Goal: Task Accomplishment & Management: Complete application form

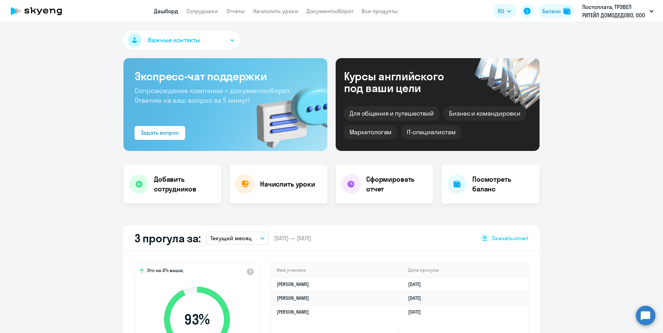
select select "30"
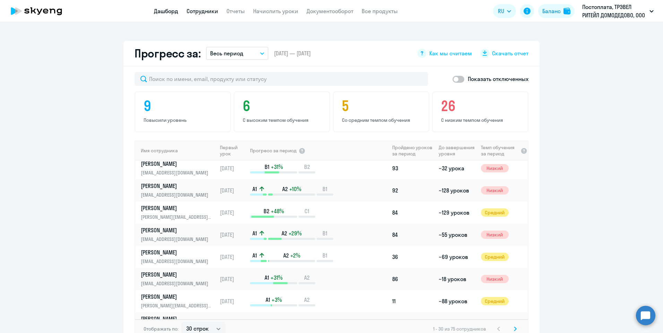
click at [200, 11] on link "Сотрудники" at bounding box center [202, 11] width 32 height 7
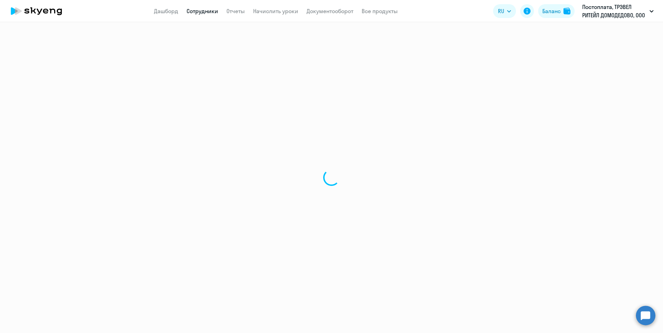
select select "30"
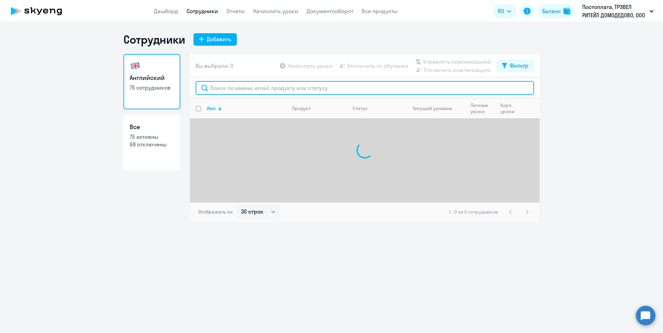
click at [222, 88] on input "text" at bounding box center [364, 88] width 338 height 14
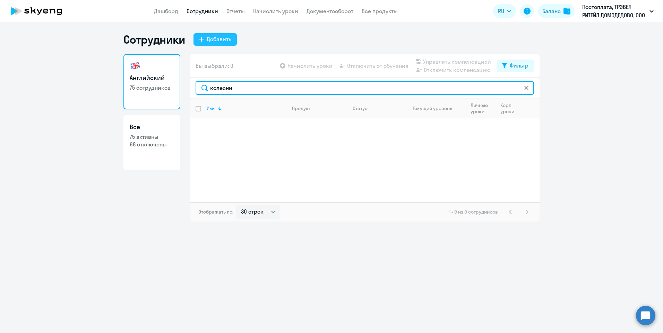
type input "колесни"
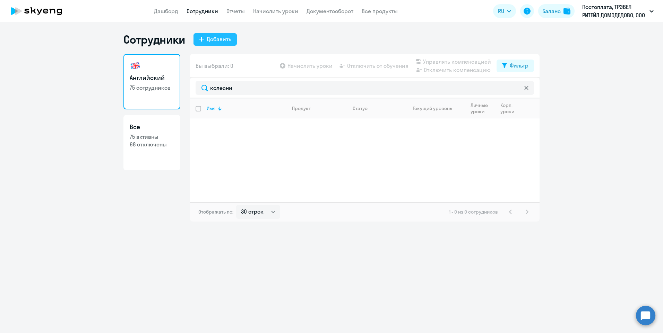
click at [222, 41] on div "Добавить" at bounding box center [219, 39] width 25 height 8
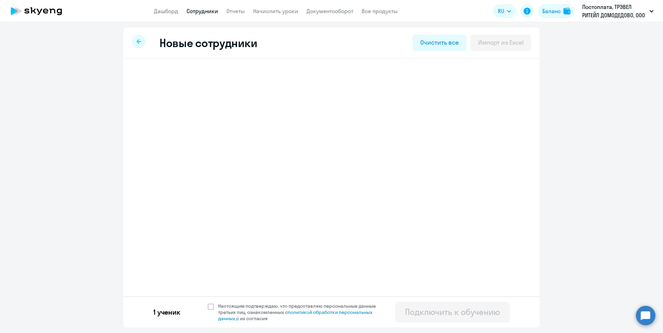
select select "english_adult_not_native_speaker"
select select "3"
click at [137, 41] on icon at bounding box center [139, 41] width 5 height 5
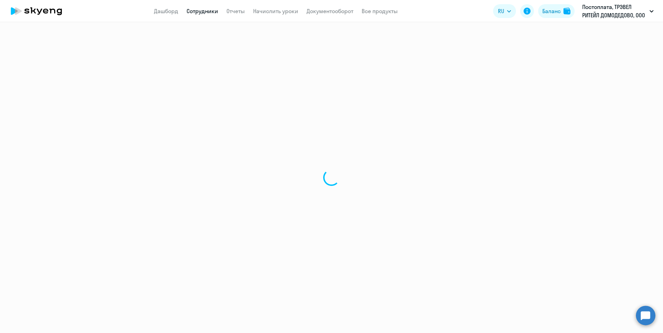
select select "30"
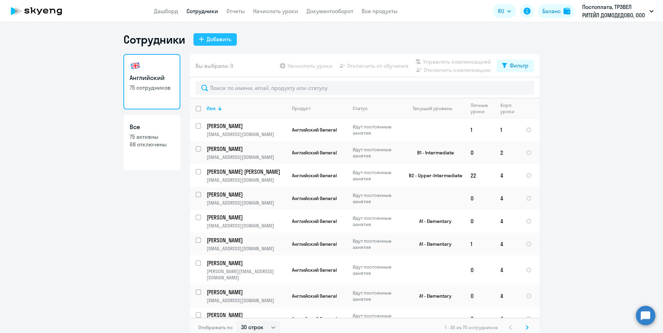
click at [215, 39] on div "Добавить" at bounding box center [219, 39] width 25 height 8
select select "english_adult_not_native_speaker"
select select "3"
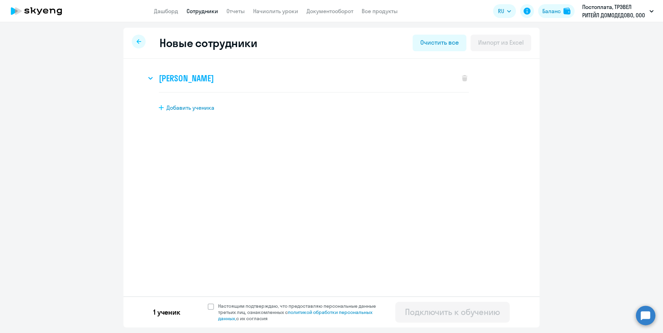
click at [208, 78] on h3 "[PERSON_NAME]" at bounding box center [186, 78] width 55 height 11
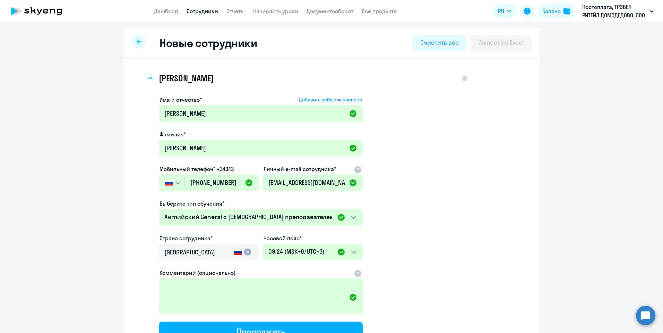
click at [137, 38] on div at bounding box center [139, 42] width 14 height 14
select select "30"
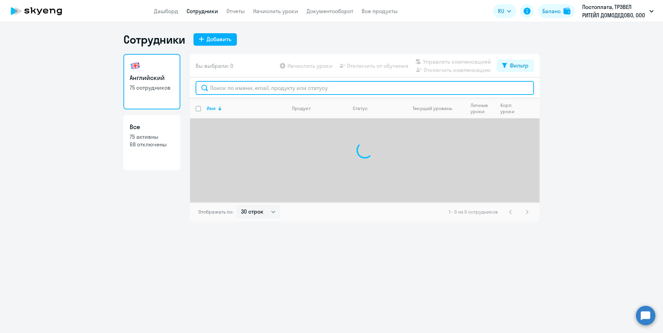
click at [228, 89] on input "text" at bounding box center [364, 88] width 338 height 14
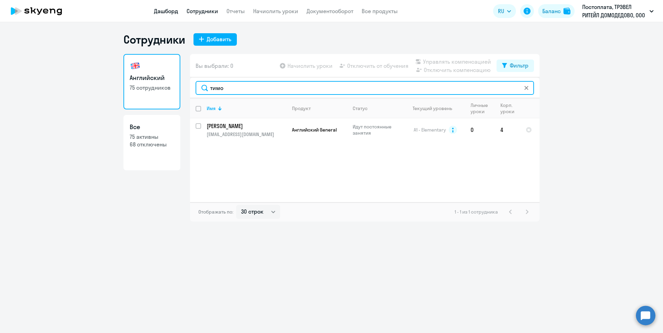
type input "тимо"
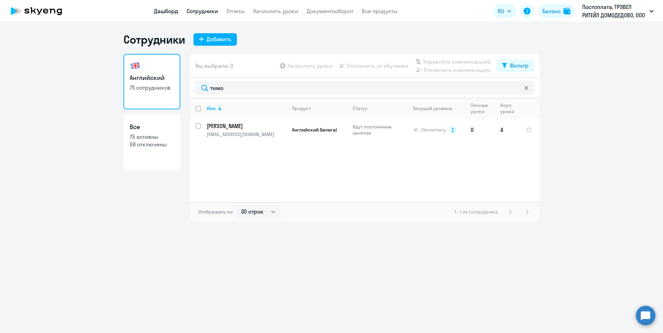
click at [172, 13] on link "Дашборд" at bounding box center [166, 11] width 24 height 7
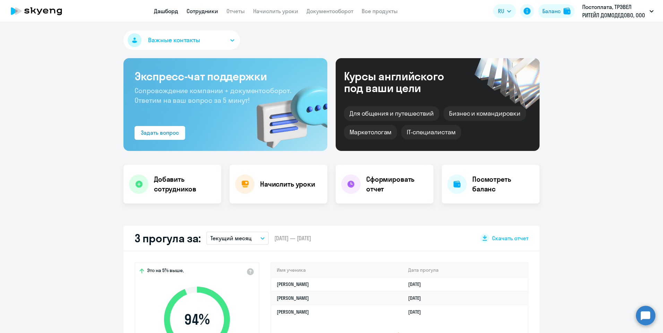
click at [206, 9] on link "Сотрудники" at bounding box center [202, 11] width 32 height 7
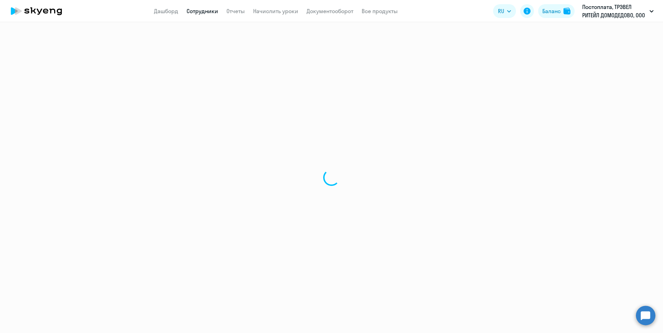
select select "30"
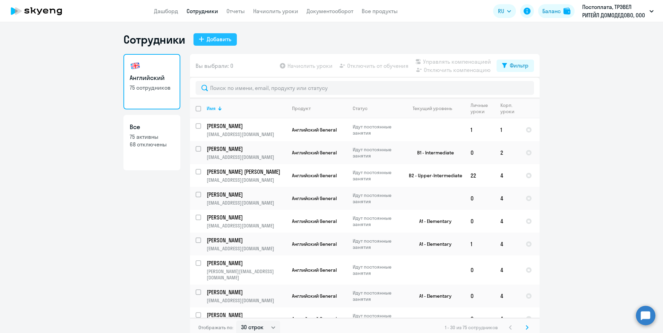
click at [217, 35] on div "Добавить" at bounding box center [219, 39] width 25 height 8
select select "english_adult_not_native_speaker"
select select "3"
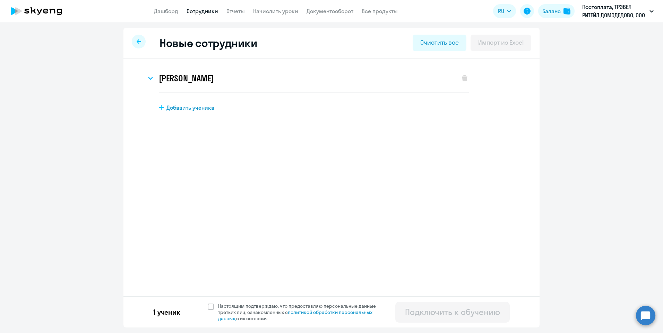
click at [181, 108] on span "Добавить ученика" at bounding box center [190, 108] width 48 height 8
select select "english_adult_not_native_speaker"
select select "3"
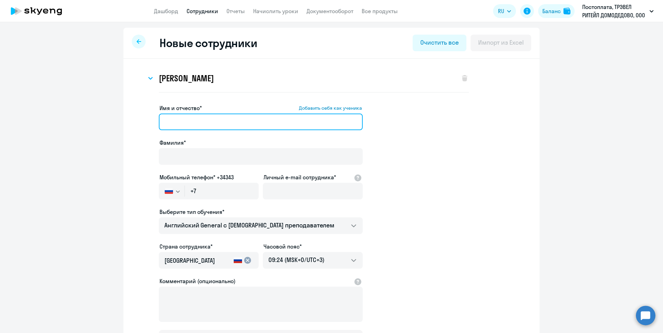
click at [174, 116] on input "Имя и отчество* Добавить себя как ученика" at bounding box center [261, 122] width 204 height 17
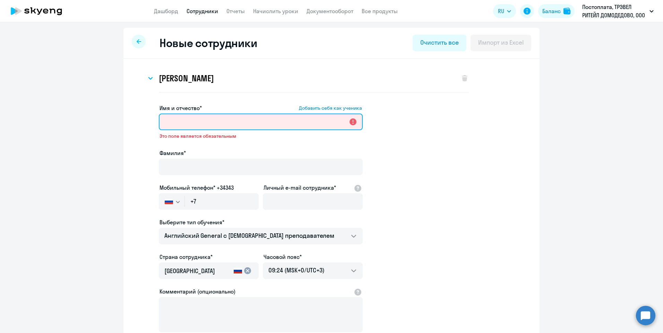
paste input "[PERSON_NAME]"
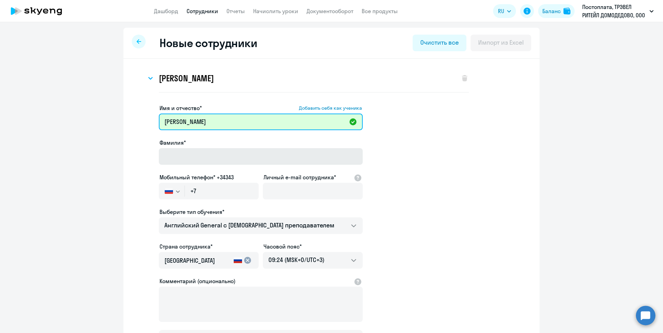
type input "[PERSON_NAME]"
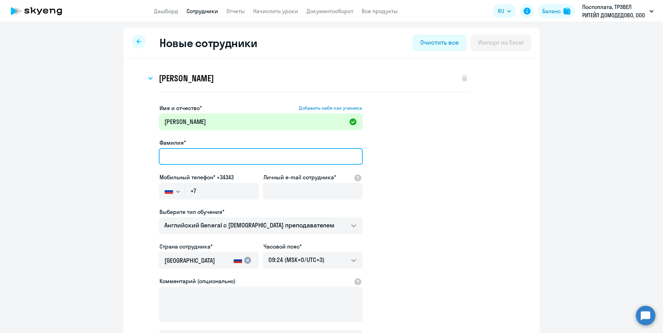
click at [201, 152] on input "Фамилия*" at bounding box center [261, 156] width 204 height 17
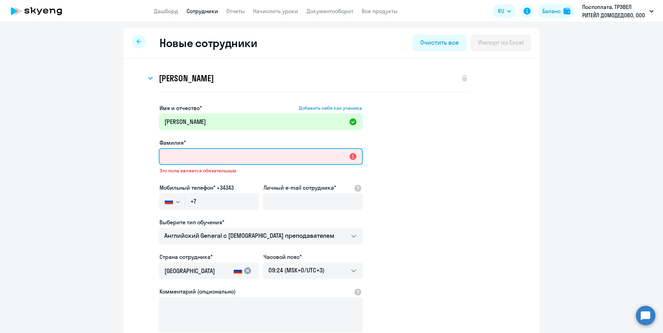
paste input "[PERSON_NAME]"
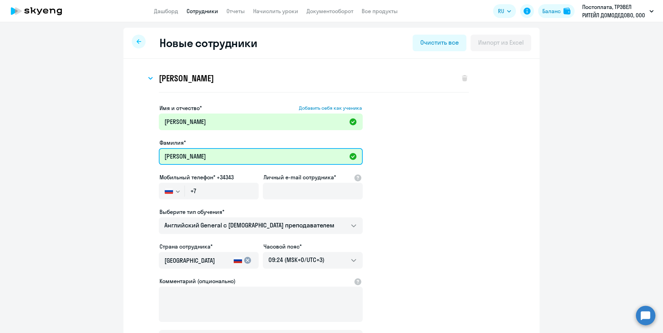
type input "[PERSON_NAME]"
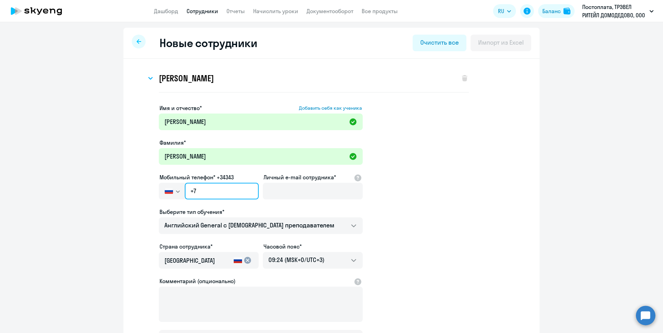
click at [235, 195] on input "+7" at bounding box center [222, 191] width 74 height 17
paste input "[PHONE_NUMBER]"
type input "[PHONE_NUMBER]"
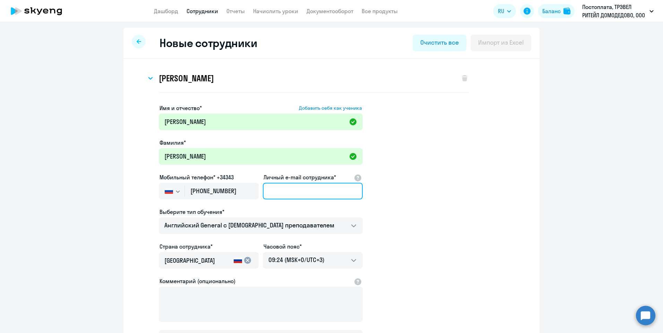
click at [278, 194] on input "Личный e-mail сотрудника*" at bounding box center [313, 191] width 100 height 17
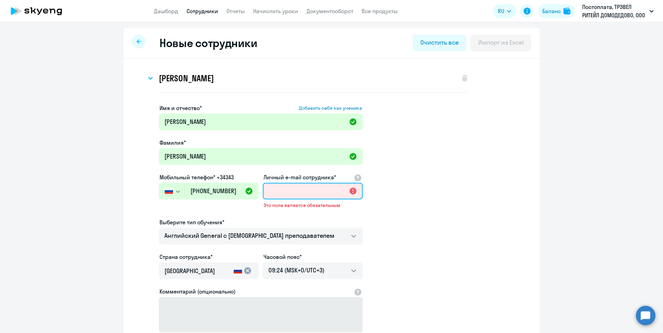
paste input "[EMAIL_ADDRESS][DOMAIN_NAME]"
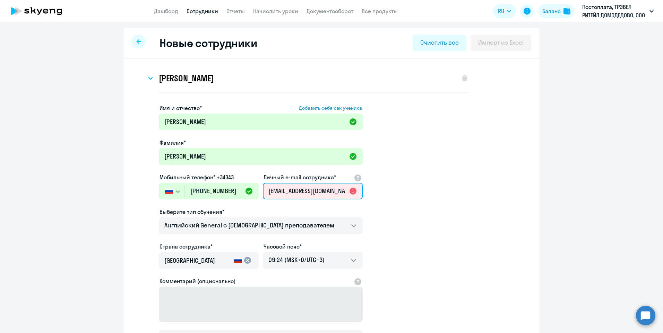
scroll to position [0, 4]
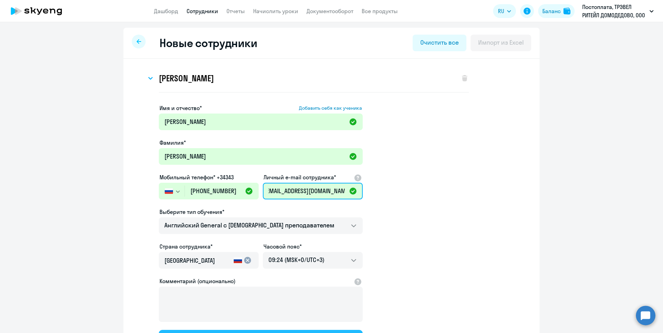
type input "[EMAIL_ADDRESS][DOMAIN_NAME]"
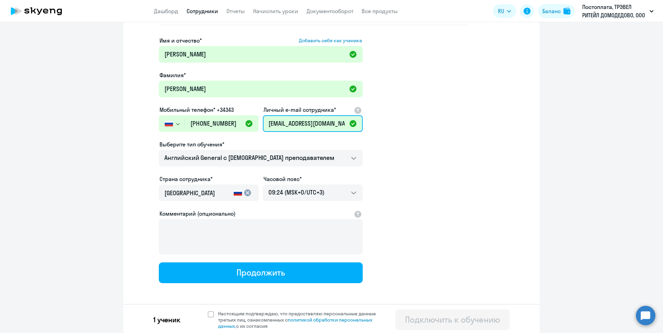
scroll to position [69, 0]
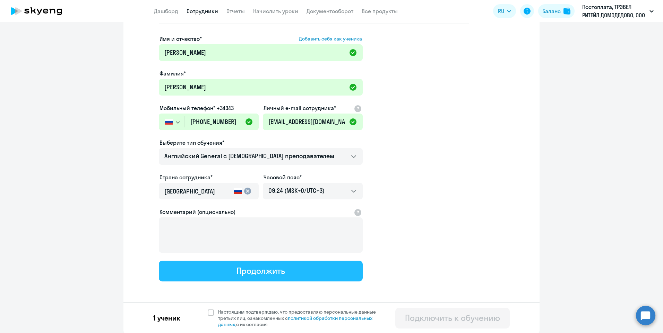
click at [245, 272] on div "Продолжить" at bounding box center [260, 270] width 48 height 11
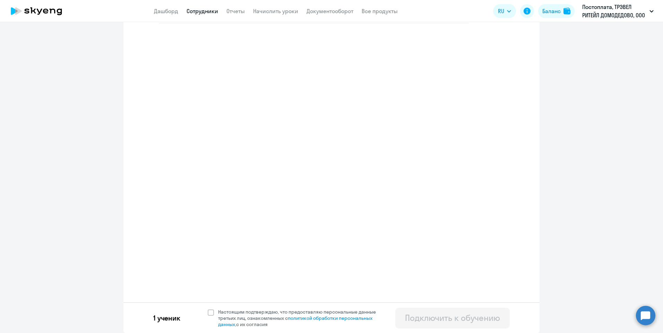
select select "english_adult_not_native_speaker"
select select "3"
select select "english_adult_not_native_speaker"
select select "3"
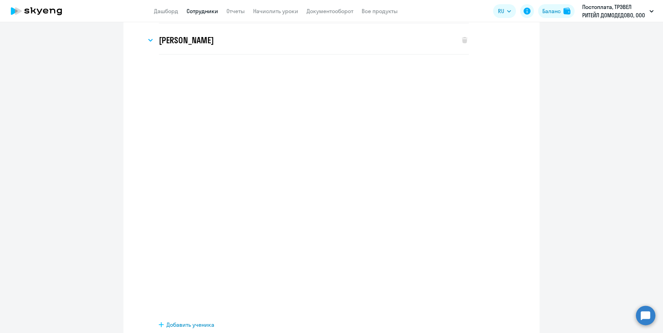
scroll to position [0, 0]
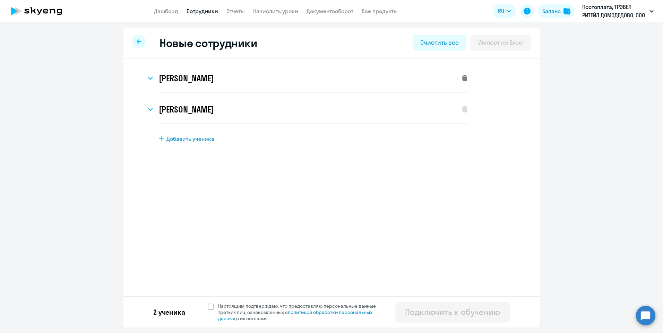
click at [465, 78] on icon at bounding box center [465, 78] width 6 height 6
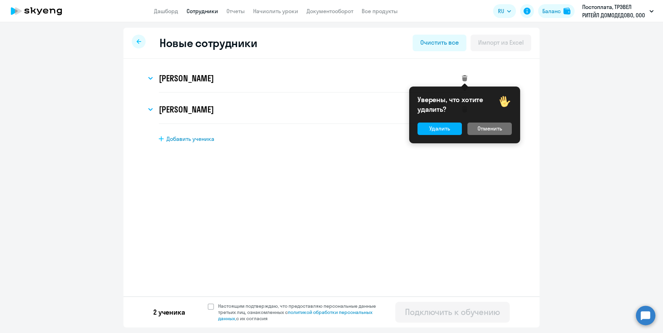
click at [483, 130] on div "Отменить" at bounding box center [489, 128] width 25 height 8
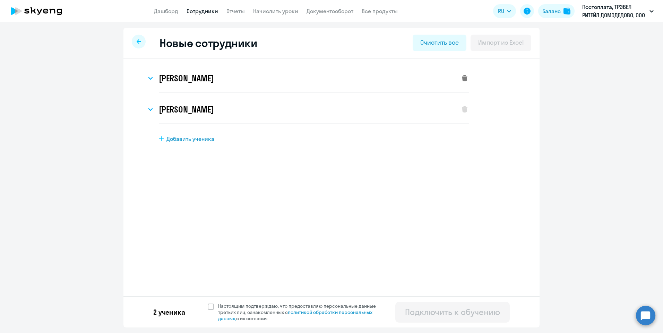
click at [466, 76] on icon at bounding box center [465, 78] width 6 height 6
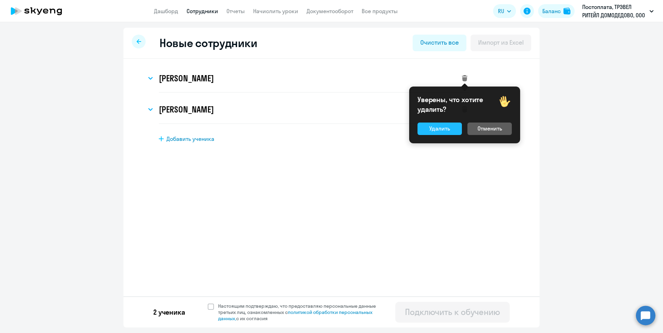
click at [433, 130] on div "Удалить" at bounding box center [439, 128] width 21 height 8
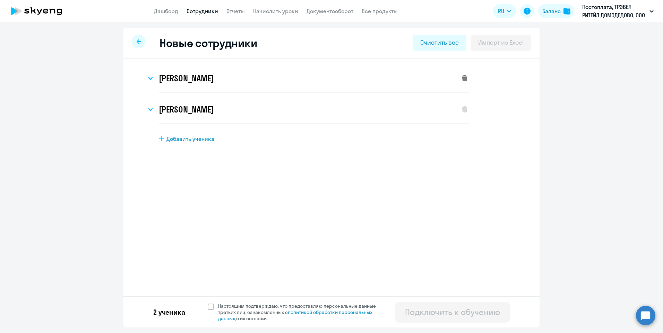
select select "english_adult_not_native_speaker"
select select "3"
click at [208, 306] on span at bounding box center [211, 307] width 6 height 6
click at [208, 303] on input "Настоящим подтверждаю, что предоставляю персональные данные третьих лиц, ознако…" at bounding box center [207, 303] width 0 height 0
checkbox input "true"
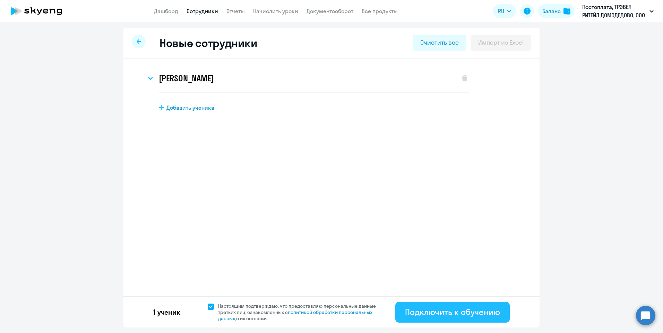
click at [446, 309] on div "Подключить к обучению" at bounding box center [452, 312] width 95 height 11
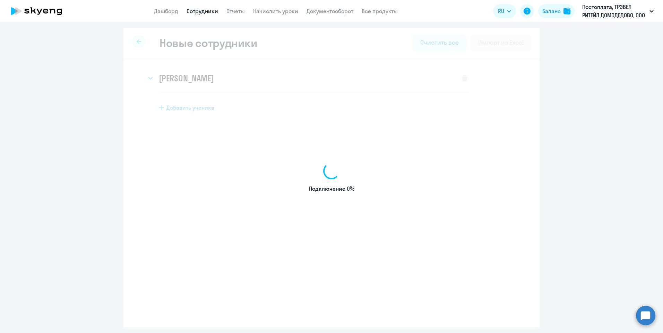
select select "english_adult_not_native_speaker"
select select "3"
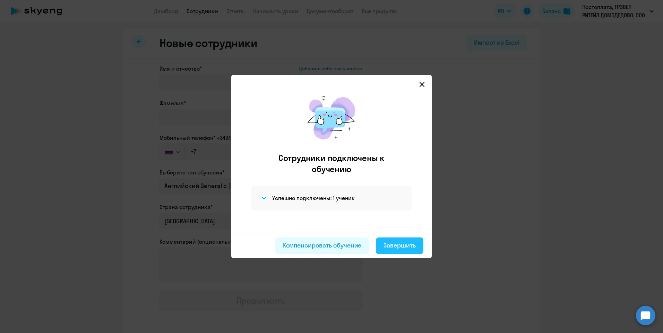
click at [408, 243] on div "Завершить" at bounding box center [399, 245] width 32 height 9
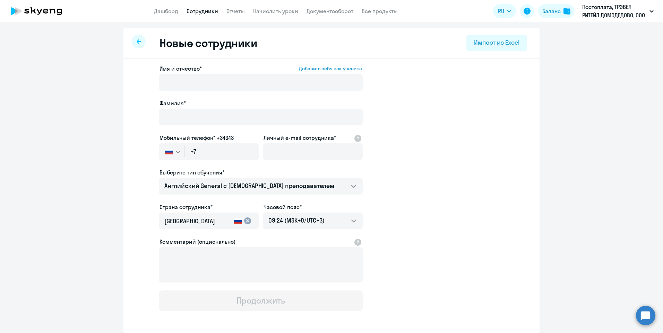
select select "30"
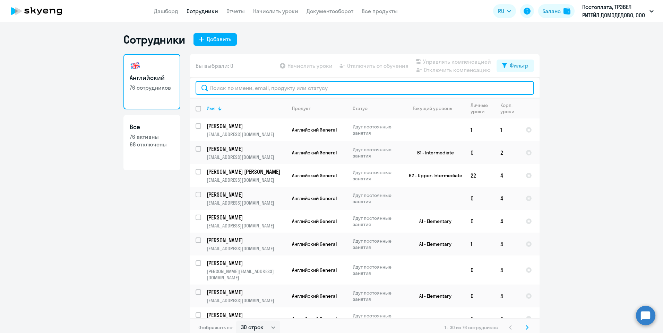
click at [233, 90] on input "text" at bounding box center [364, 88] width 338 height 14
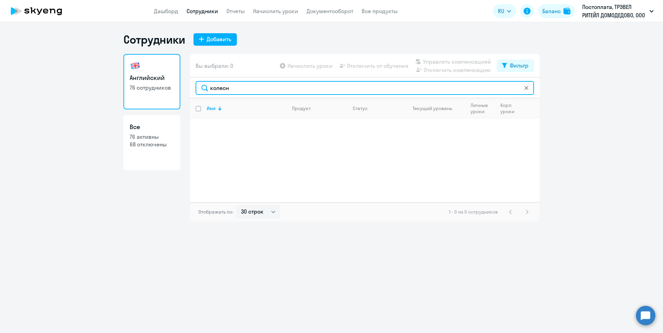
type input "колесн"
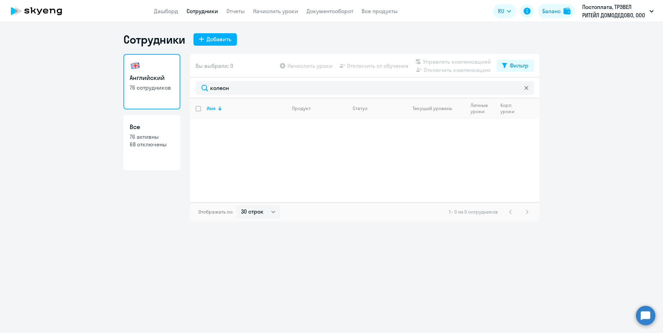
click at [300, 63] on app-table-action-button "Начислить уроки" at bounding box center [305, 66] width 54 height 8
click at [290, 64] on app-table-action-button "Начислить уроки" at bounding box center [305, 66] width 54 height 8
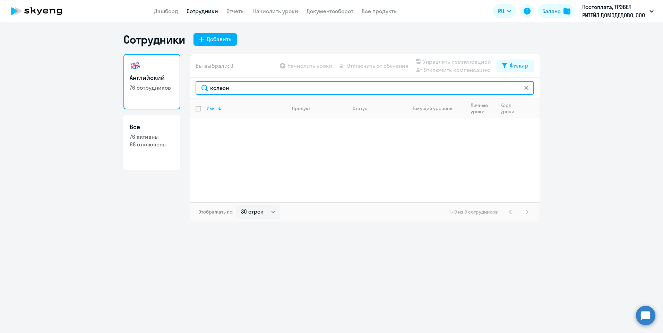
drag, startPoint x: 237, startPoint y: 90, endPoint x: 192, endPoint y: 88, distance: 44.4
click at [192, 88] on div "колесн" at bounding box center [364, 88] width 349 height 21
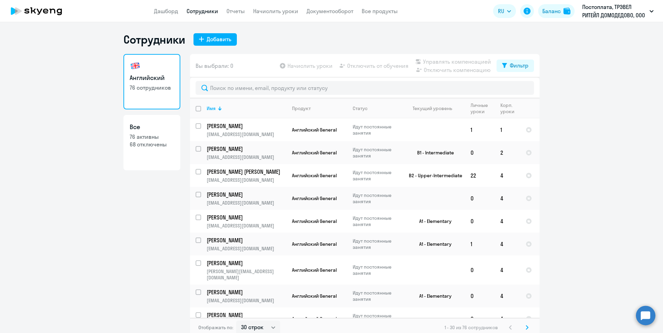
click at [281, 68] on app-table-action-button "Начислить уроки" at bounding box center [305, 66] width 54 height 8
click at [271, 9] on link "Начислить уроки" at bounding box center [275, 11] width 45 height 7
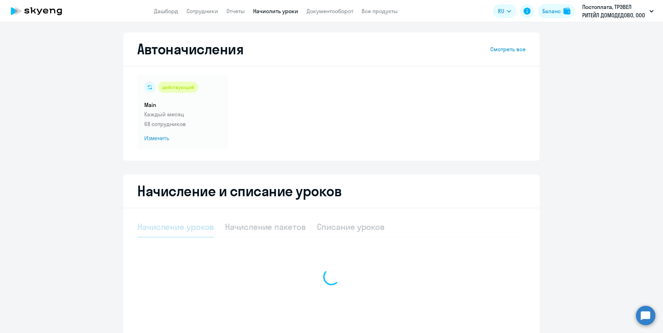
select select "10"
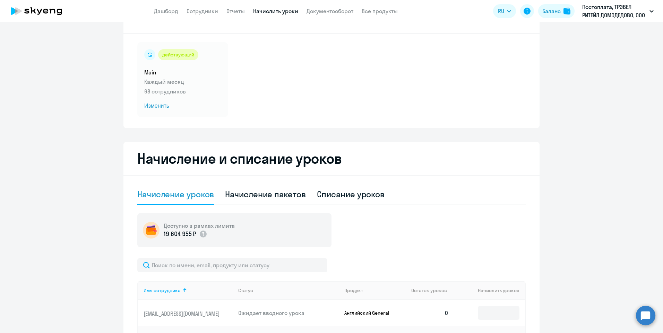
scroll to position [69, 0]
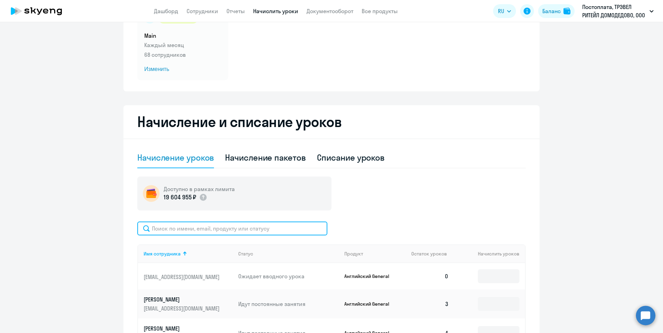
click at [227, 231] on input "text" at bounding box center [232, 229] width 190 height 14
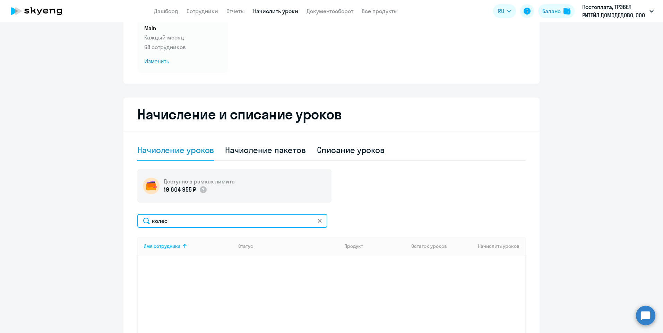
scroll to position [0, 0]
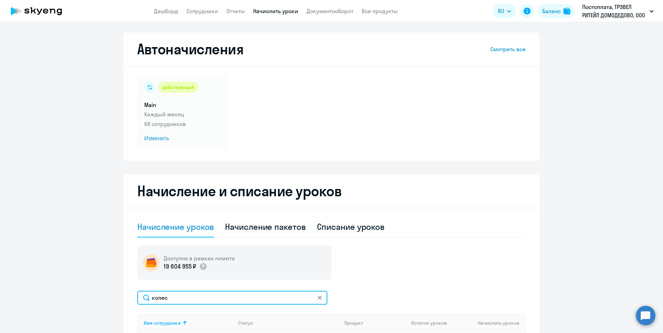
type input "колес"
click at [317, 298] on icon at bounding box center [319, 298] width 4 height 4
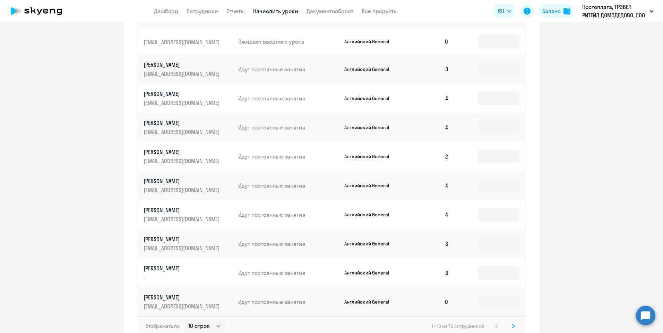
scroll to position [346, 0]
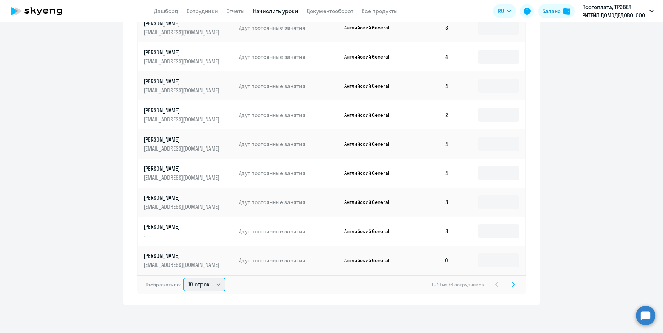
click at [214, 287] on select "10 строк 30 строк 50 строк" at bounding box center [204, 285] width 42 height 14
drag, startPoint x: 276, startPoint y: 307, endPoint x: 314, endPoint y: 301, distance: 39.0
click at [276, 307] on div "Автоначисления Смотреть все действующий Main Каждый месяц 68 сотрудников Измени…" at bounding box center [331, 177] width 663 height 311
click at [512, 286] on icon at bounding box center [513, 284] width 3 height 5
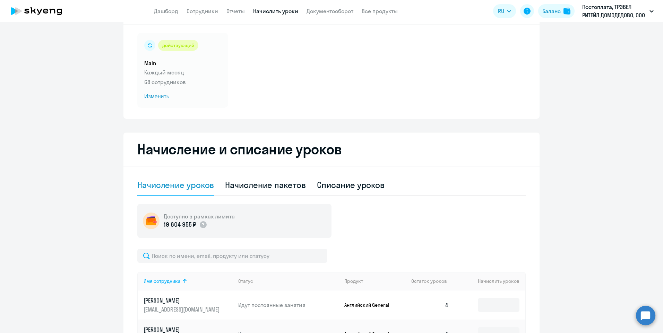
scroll to position [173, 0]
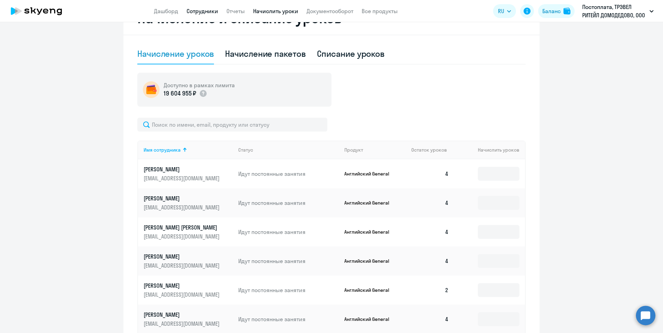
click at [202, 10] on link "Сотрудники" at bounding box center [202, 11] width 32 height 7
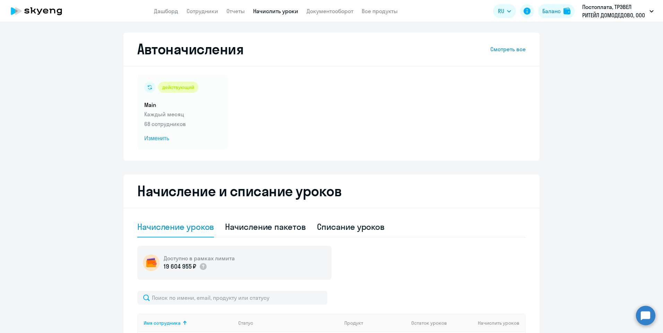
select select "30"
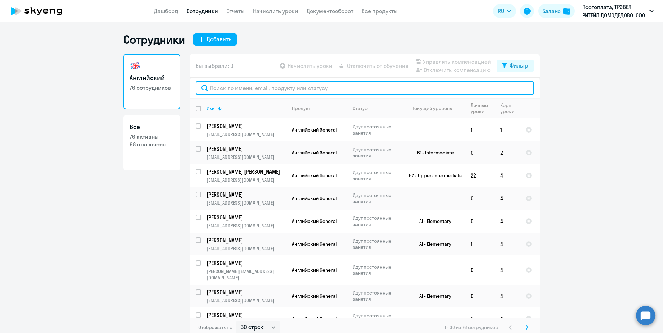
click at [253, 89] on input "text" at bounding box center [364, 88] width 338 height 14
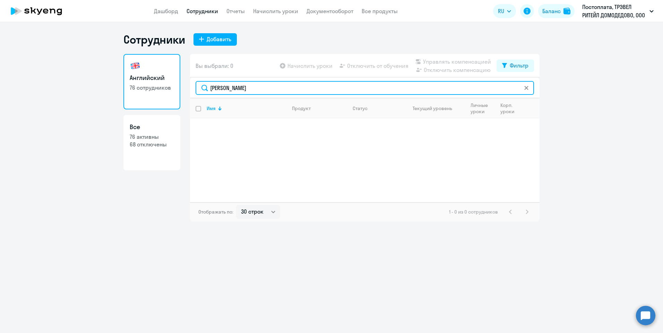
type input "[PERSON_NAME]"
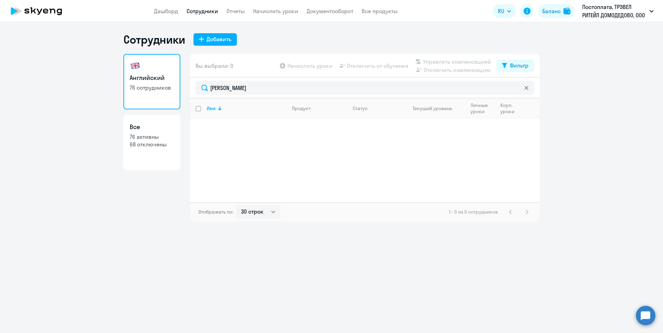
click at [527, 87] on icon at bounding box center [526, 88] width 4 height 4
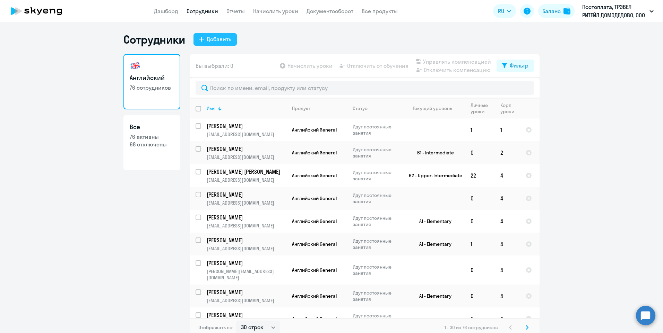
click at [221, 40] on div "Добавить" at bounding box center [219, 39] width 25 height 8
select select "english_adult_not_native_speaker"
select select "3"
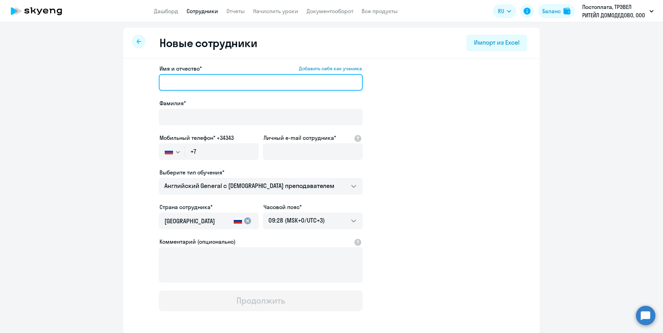
click at [211, 86] on input "Имя и отчество* Добавить себя как ученика" at bounding box center [261, 82] width 204 height 17
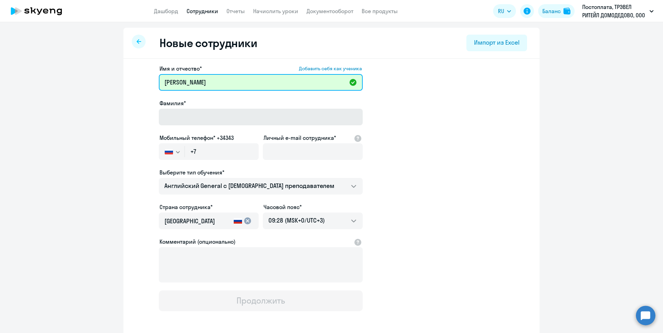
type input "[PERSON_NAME]"
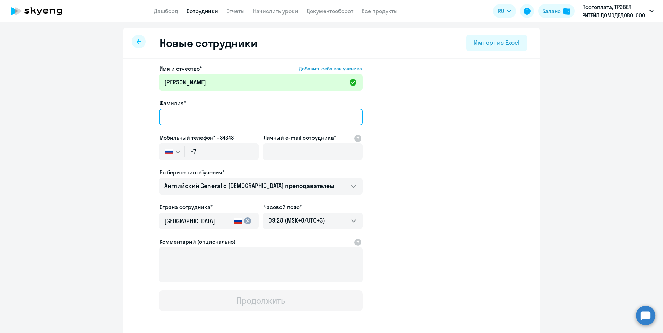
click at [197, 115] on input "Фамилия*" at bounding box center [261, 117] width 204 height 17
click at [176, 119] on input "Кол" at bounding box center [261, 117] width 204 height 17
type input "[PERSON_NAME]"
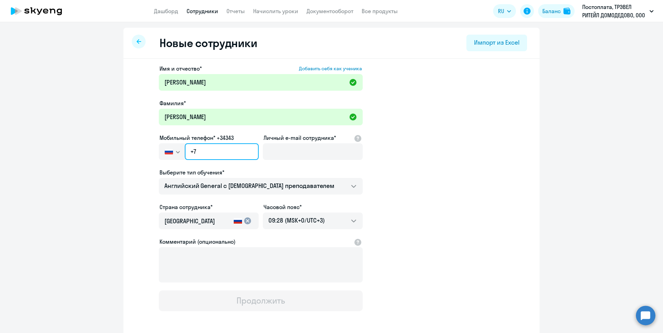
click at [210, 152] on input "+7" at bounding box center [222, 151] width 74 height 17
type input "[PHONE_NUMBER]"
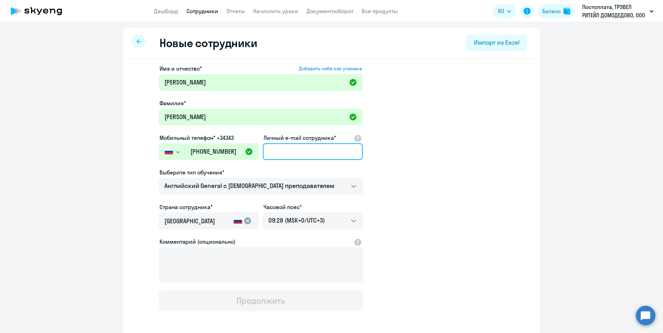
click at [274, 155] on input "Личный e-mail сотрудника*" at bounding box center [313, 151] width 100 height 17
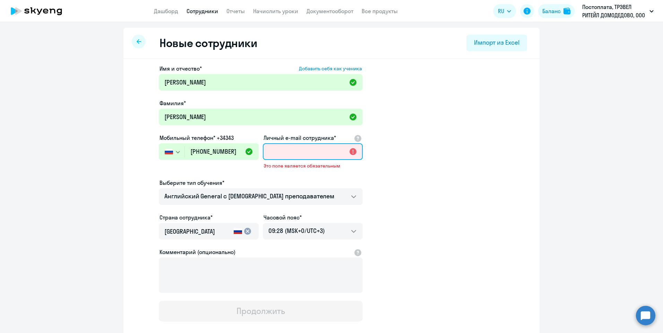
paste input "[EMAIL_ADDRESS][DOMAIN_NAME]"
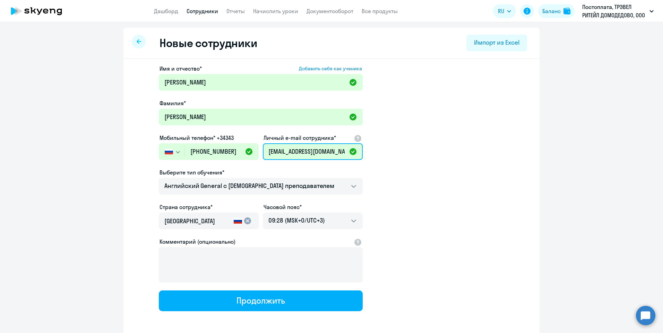
scroll to position [0, 4]
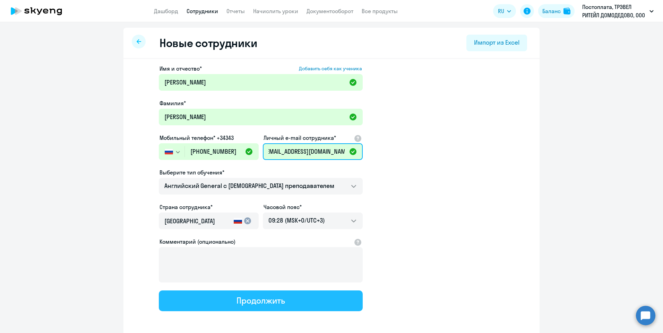
type input "[EMAIL_ADDRESS][DOMAIN_NAME]"
click at [241, 298] on div "Продолжить" at bounding box center [260, 300] width 48 height 11
select select "english_adult_not_native_speaker"
select select "3"
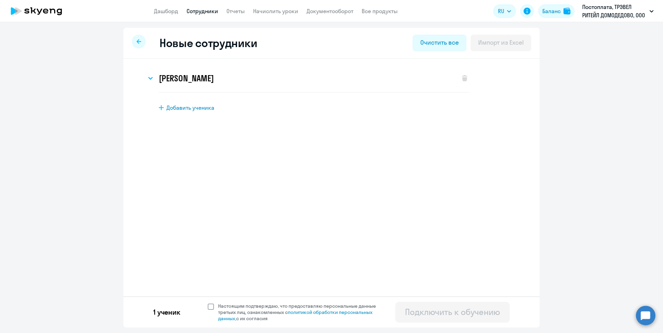
click at [210, 306] on span at bounding box center [211, 307] width 6 height 6
click at [208, 303] on input "Настоящим подтверждаю, что предоставляю персональные данные третьих лиц, ознако…" at bounding box center [207, 303] width 0 height 0
checkbox input "true"
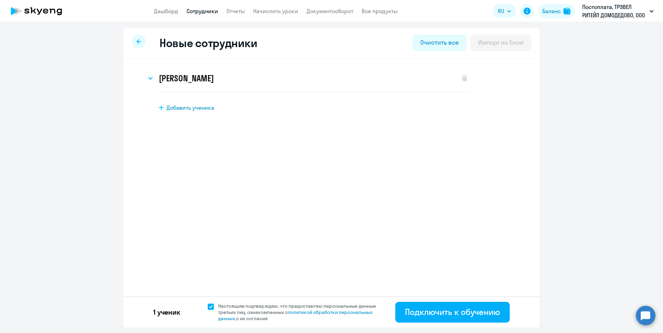
click at [647, 314] on circle at bounding box center [645, 315] width 19 height 19
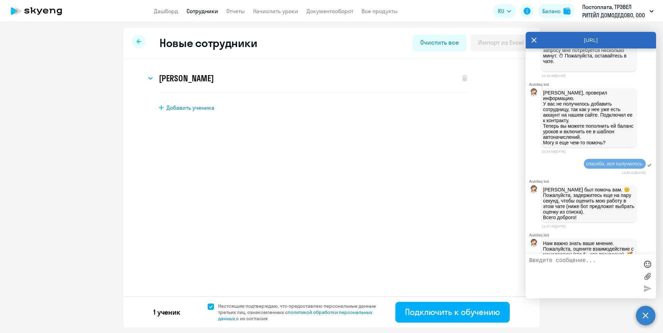
scroll to position [1788, 0]
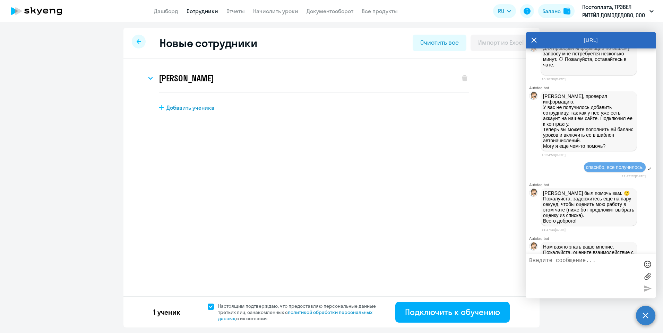
click at [614, 24] on img at bounding box center [626, 14] width 35 height 19
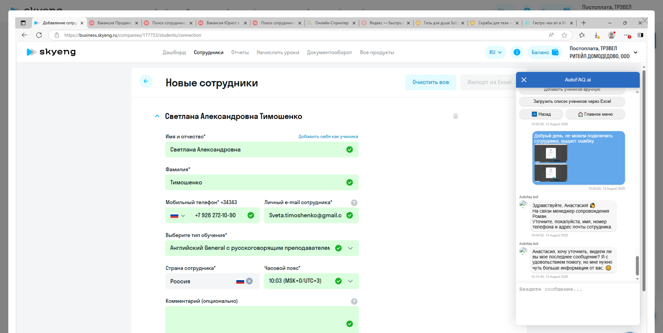
click at [523, 78] on img at bounding box center [331, 195] width 632 height 356
click at [520, 78] on img at bounding box center [331, 195] width 632 height 356
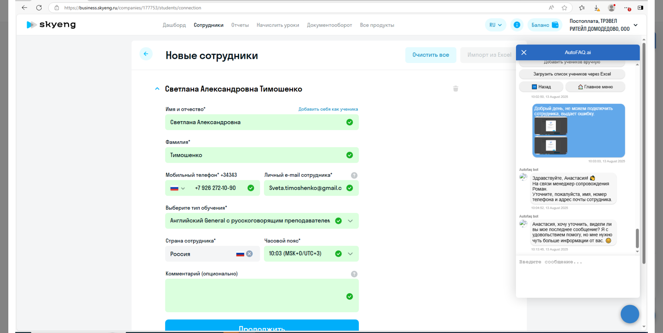
scroll to position [0, 0]
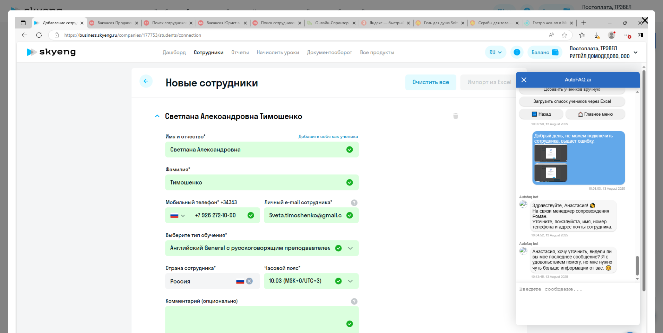
click at [645, 18] on icon "Close" at bounding box center [645, 20] width 7 height 7
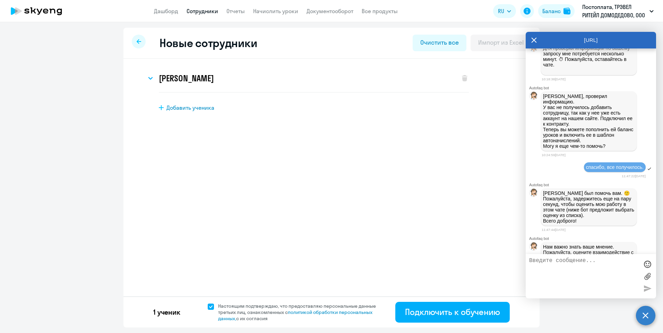
click at [533, 38] on icon at bounding box center [534, 40] width 6 height 17
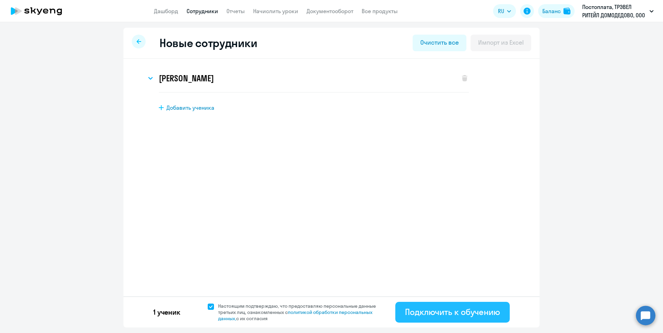
click at [412, 312] on div "Подключить к обучению" at bounding box center [452, 312] width 95 height 11
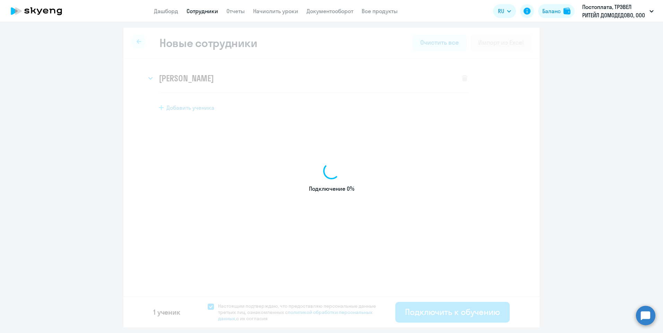
select select "english_adult_not_native_speaker"
select select "3"
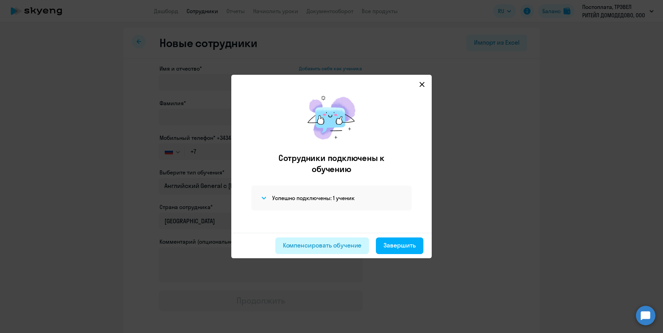
click at [339, 250] on button "Компенсировать обучение" at bounding box center [322, 246] width 94 height 17
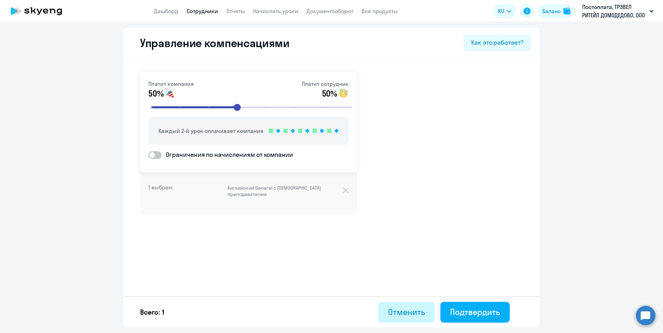
click at [405, 315] on div "Отменить" at bounding box center [406, 312] width 37 height 11
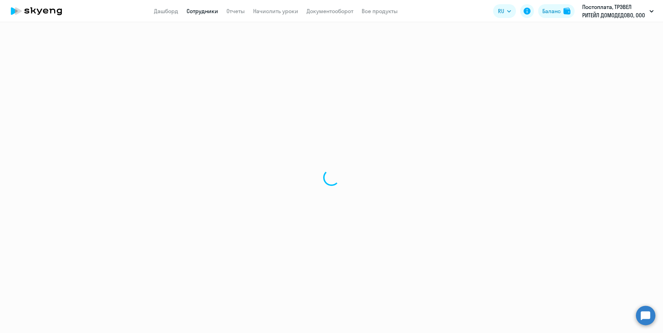
select select "30"
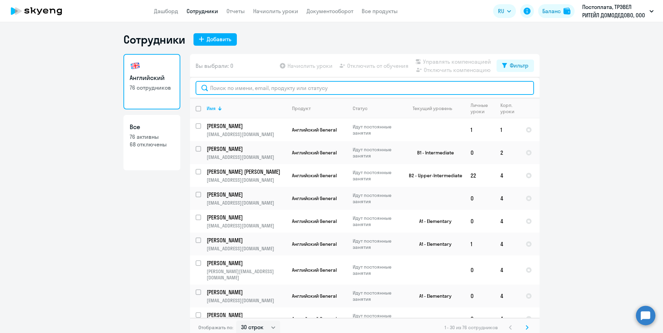
click at [234, 86] on input "text" at bounding box center [364, 88] width 338 height 14
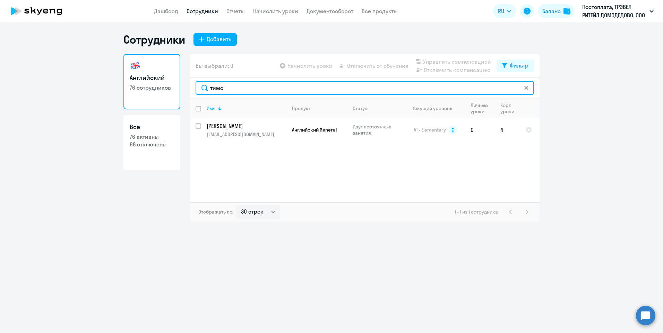
drag, startPoint x: 234, startPoint y: 86, endPoint x: 195, endPoint y: 90, distance: 39.7
click at [195, 90] on div "тимо" at bounding box center [364, 88] width 349 height 21
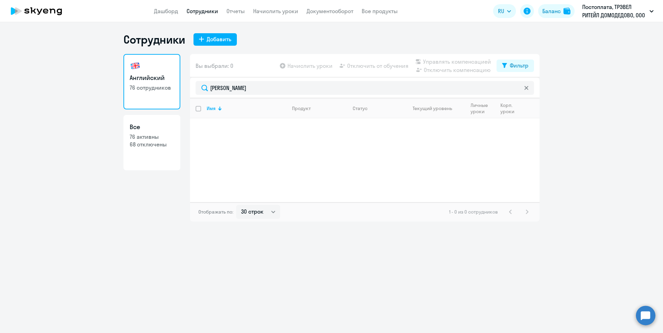
click at [289, 64] on app-table-action-button "Начислить уроки" at bounding box center [305, 66] width 54 height 8
click at [281, 65] on app-table-action-button "Начислить уроки" at bounding box center [305, 66] width 54 height 8
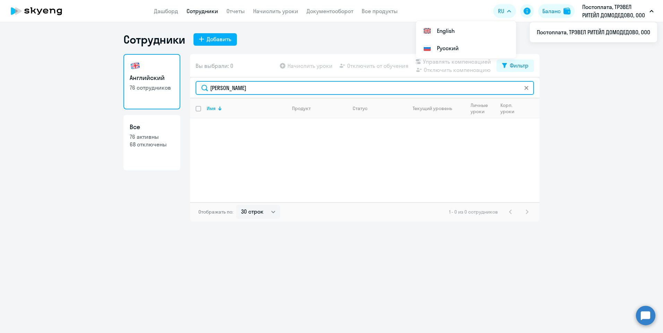
drag, startPoint x: 252, startPoint y: 88, endPoint x: 176, endPoint y: 89, distance: 76.6
click at [176, 89] on div "Английский 76 сотрудников Все 76 активны 68 отключены Вы выбрали: 0 Начислить у…" at bounding box center [331, 138] width 416 height 168
drag, startPoint x: 247, startPoint y: 90, endPoint x: 169, endPoint y: 88, distance: 78.0
click at [169, 88] on div "Английский 76 сотрудников Все 76 активны 68 отключены Вы выбрали: 0 Начислить у…" at bounding box center [331, 138] width 416 height 168
drag, startPoint x: 250, startPoint y: 90, endPoint x: 197, endPoint y: 90, distance: 53.0
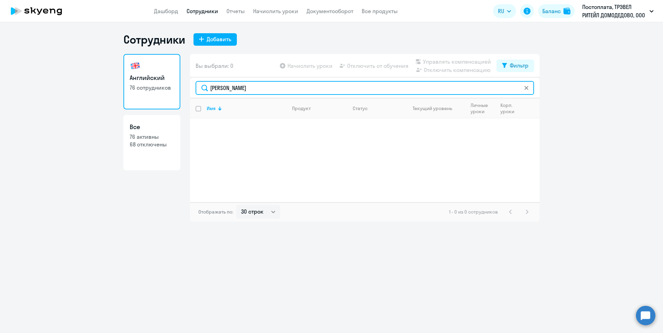
click at [197, 90] on input "[PERSON_NAME]" at bounding box center [364, 88] width 338 height 14
type input "дужен"
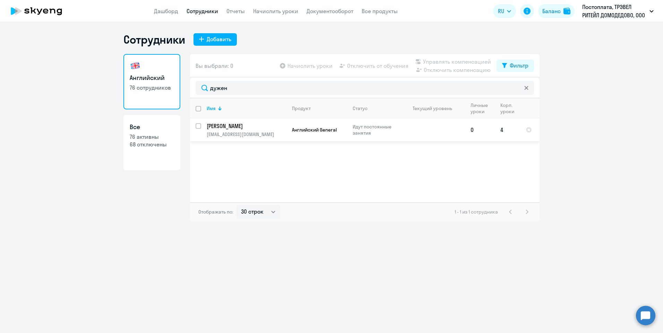
click at [198, 126] on input "select row 36234147" at bounding box center [202, 130] width 14 height 14
checkbox input "true"
click at [384, 67] on span "Отключить от обучения" at bounding box center [377, 66] width 61 height 8
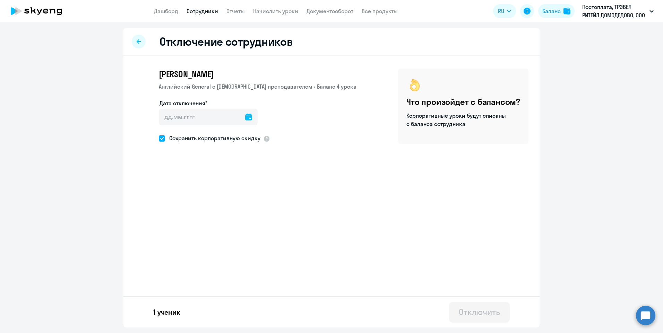
click at [247, 120] on icon at bounding box center [248, 117] width 7 height 7
click at [183, 209] on span "19" at bounding box center [182, 212] width 12 height 12
type input "[DATE]"
click at [479, 309] on div "Отключить" at bounding box center [479, 312] width 41 height 11
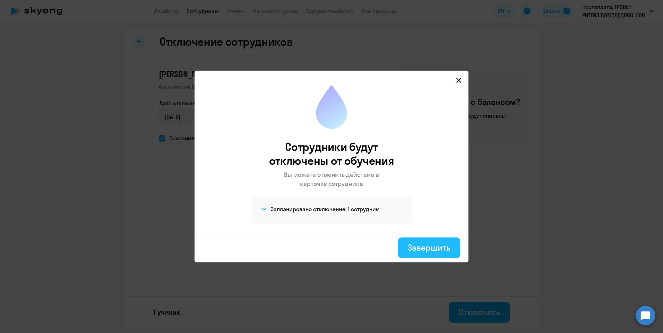
click at [438, 248] on div "Завершить" at bounding box center [429, 247] width 43 height 11
select select "30"
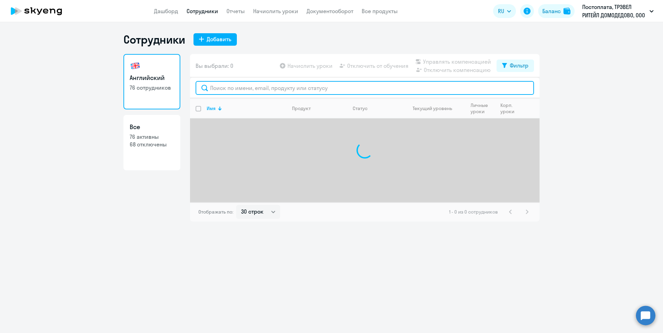
click at [219, 89] on input "text" at bounding box center [364, 88] width 338 height 14
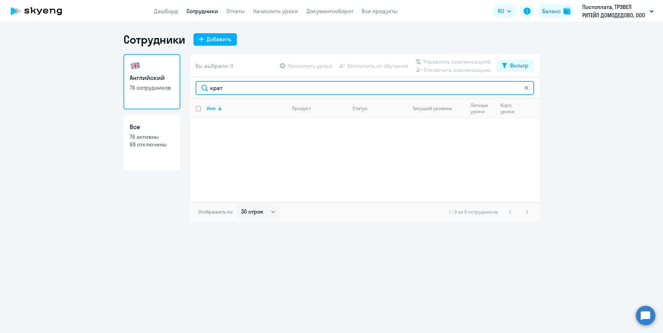
drag, startPoint x: 231, startPoint y: 88, endPoint x: 167, endPoint y: 85, distance: 64.5
click at [167, 86] on div "Английский 76 сотрудников Все 76 активны 68 отключены Вы выбрали: 0 Начислить у…" at bounding box center [331, 138] width 416 height 168
drag, startPoint x: 237, startPoint y: 89, endPoint x: 198, endPoint y: 88, distance: 38.8
click at [198, 88] on input "саипо" at bounding box center [364, 88] width 338 height 14
drag, startPoint x: 235, startPoint y: 89, endPoint x: 174, endPoint y: 91, distance: 60.3
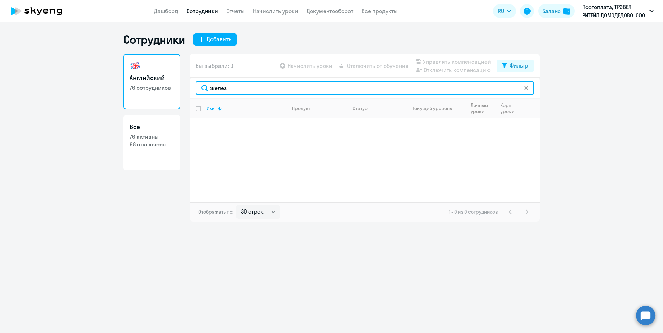
click at [174, 91] on div "Английский 76 сотрудников Все 76 активны 68 отключены Вы выбрали: 0 Начислить у…" at bounding box center [331, 138] width 416 height 168
drag, startPoint x: 244, startPoint y: 89, endPoint x: 195, endPoint y: 89, distance: 48.9
click at [200, 89] on input "смольк" at bounding box center [364, 88] width 338 height 14
drag, startPoint x: 254, startPoint y: 95, endPoint x: 171, endPoint y: 89, distance: 83.0
click at [174, 90] on div "Английский 76 сотрудников Все 76 активны 68 отключены Вы выбрали: 0 Начислить у…" at bounding box center [331, 138] width 416 height 168
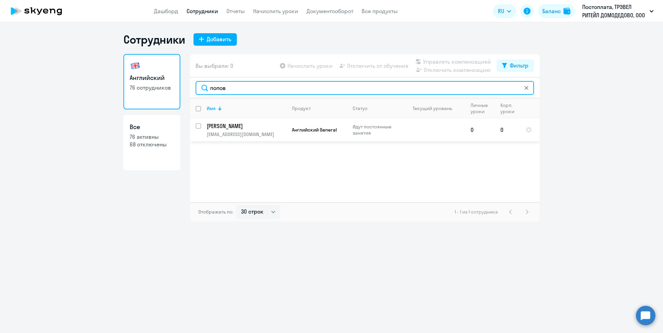
type input "попов"
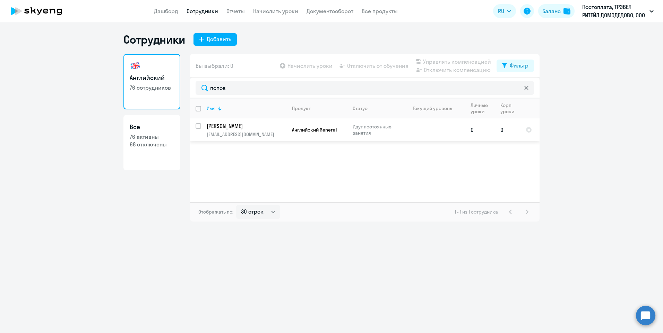
click at [197, 124] on input "select row 42083627" at bounding box center [202, 130] width 14 height 14
checkbox input "true"
click at [357, 65] on span "Отключить от обучения" at bounding box center [377, 66] width 61 height 8
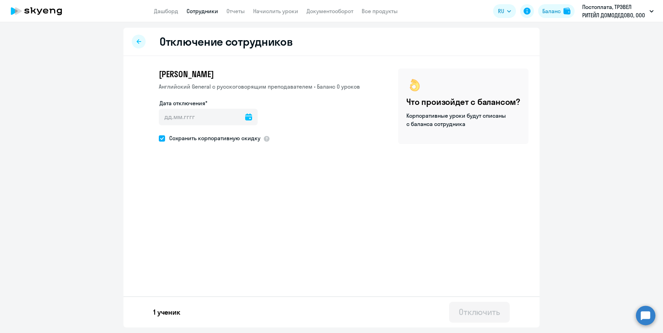
click at [247, 117] on icon at bounding box center [248, 117] width 7 height 7
click at [180, 211] on span "19" at bounding box center [182, 212] width 12 height 12
type input "[DATE]"
click at [483, 312] on div "Отключить" at bounding box center [479, 312] width 41 height 11
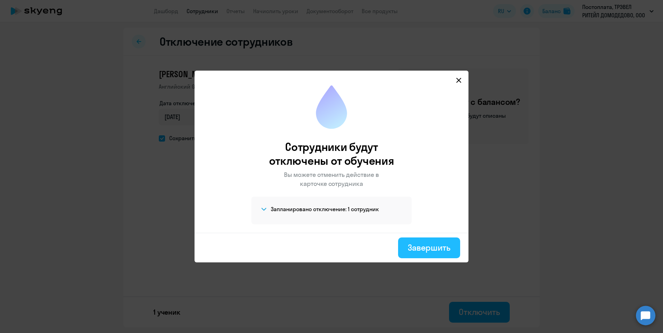
click at [439, 252] on div "Завершить" at bounding box center [429, 247] width 43 height 11
select select "30"
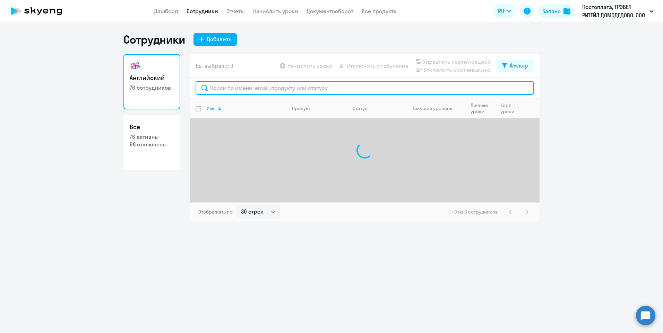
click at [233, 88] on input "text" at bounding box center [364, 88] width 338 height 14
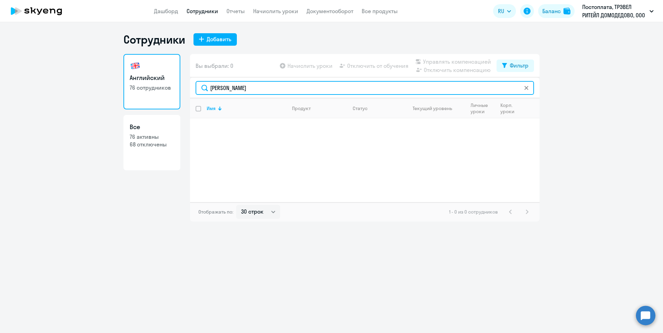
drag, startPoint x: 227, startPoint y: 90, endPoint x: 169, endPoint y: 88, distance: 58.2
click at [169, 88] on div "Английский 76 сотрудников Все 76 активны 68 отключены Вы выбрали: 0 Начислить у…" at bounding box center [331, 138] width 416 height 168
drag, startPoint x: 236, startPoint y: 88, endPoint x: 181, endPoint y: 88, distance: 54.8
click at [181, 88] on div "Английский 76 сотрудников Все 76 активны 68 отключены Вы выбрали: 0 Начислить у…" at bounding box center [331, 138] width 416 height 168
drag, startPoint x: 229, startPoint y: 91, endPoint x: 167, endPoint y: 79, distance: 63.1
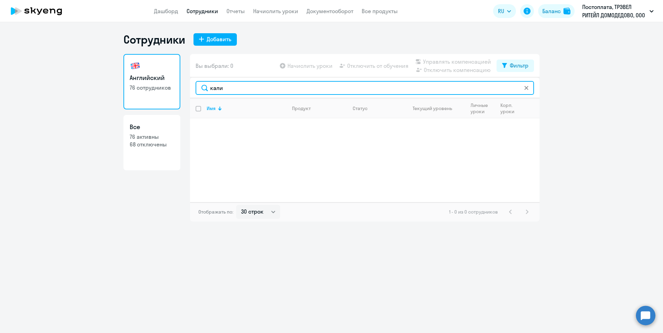
click at [173, 82] on div "Английский 76 сотрудников Все 76 активны 68 отключены Вы выбрали: 0 Начислить у…" at bounding box center [331, 138] width 416 height 168
drag, startPoint x: 243, startPoint y: 89, endPoint x: 190, endPoint y: 89, distance: 52.7
click at [190, 89] on div "этаго" at bounding box center [364, 88] width 349 height 21
drag, startPoint x: 232, startPoint y: 87, endPoint x: 178, endPoint y: 84, distance: 53.8
click at [179, 84] on div "Английский 76 сотрудников Все 76 активны 68 отключены Вы выбрали: 0 Начислить у…" at bounding box center [331, 138] width 416 height 168
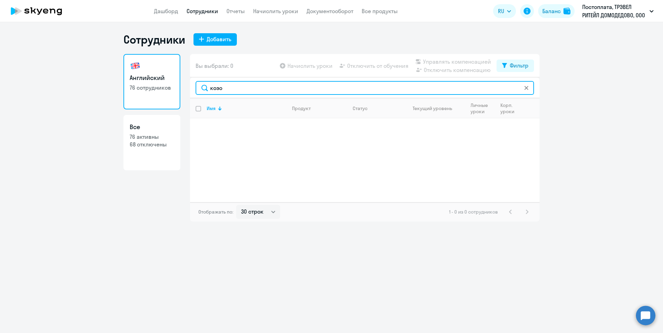
drag, startPoint x: 233, startPoint y: 86, endPoint x: 165, endPoint y: 78, distance: 68.4
click at [173, 88] on div "Английский 76 сотрудников Все 76 активны 68 отключены Вы выбрали: 0 Начислить у…" at bounding box center [331, 138] width 416 height 168
drag, startPoint x: 249, startPoint y: 88, endPoint x: 145, endPoint y: 85, distance: 104.7
click at [145, 85] on div "Английский 76 сотрудников Все 76 активны 68 отключены Вы выбрали: 0 Начислить у…" at bounding box center [331, 138] width 416 height 168
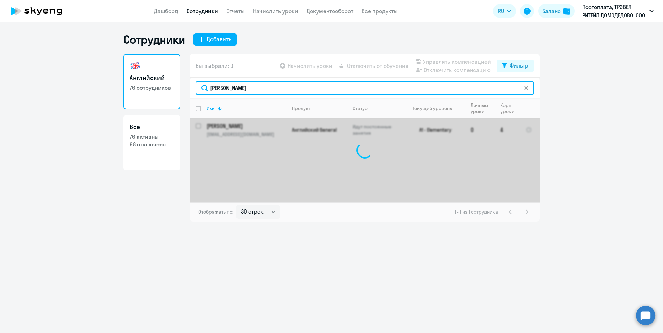
type input "[PERSON_NAME]"
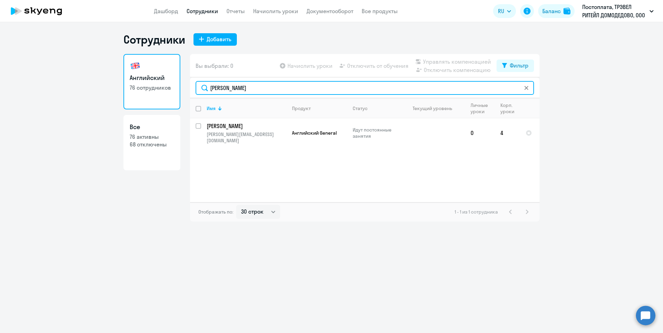
drag, startPoint x: 248, startPoint y: 86, endPoint x: 164, endPoint y: 84, distance: 83.9
click at [164, 84] on div "Английский 76 сотрудников Все 76 активны 68 отключены Вы выбрали: 0 Начислить у…" at bounding box center [331, 138] width 416 height 168
type input "[PERSON_NAME]"
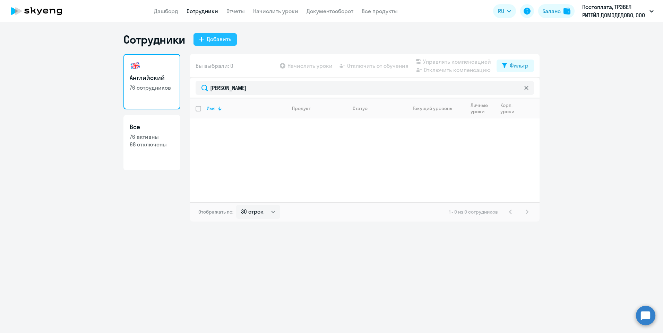
click at [211, 39] on div "Добавить" at bounding box center [219, 39] width 25 height 8
select select "english_adult_not_native_speaker"
select select "3"
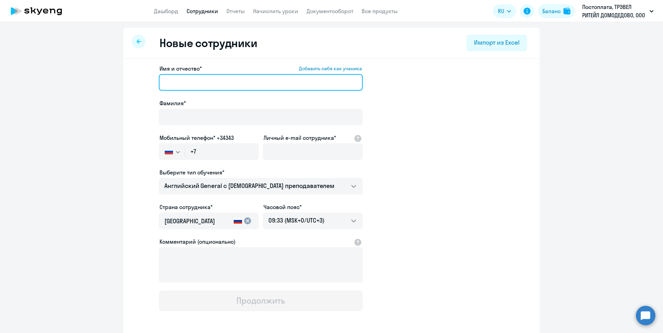
click at [206, 88] on input "Имя и отчество* Добавить себя как ученика" at bounding box center [261, 82] width 204 height 17
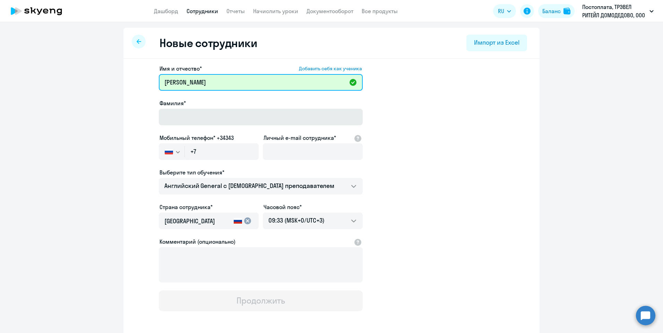
type input "[PERSON_NAME]"
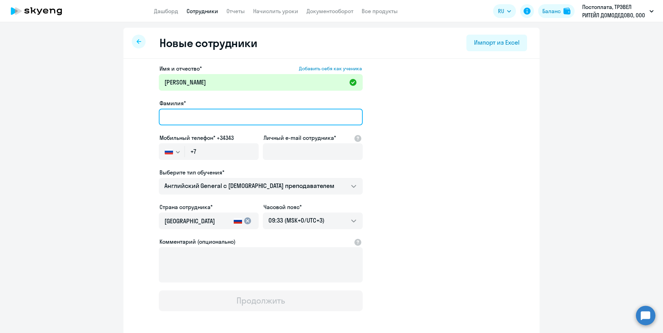
click at [209, 120] on input "Фамилия*" at bounding box center [261, 117] width 204 height 17
type input "[PERSON_NAME]"
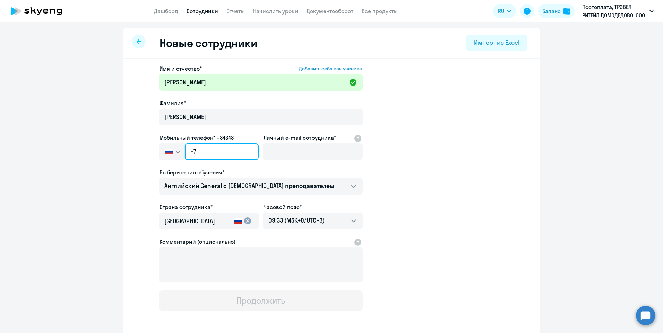
click at [201, 157] on input "+7" at bounding box center [222, 151] width 74 height 17
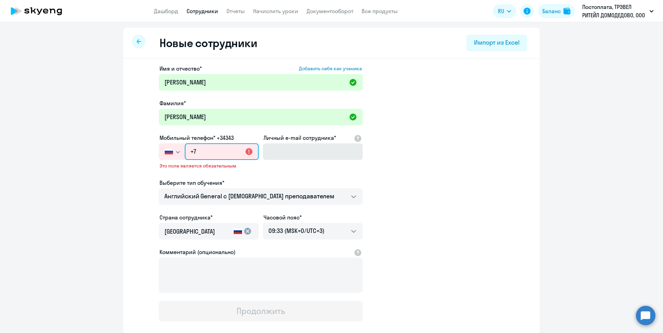
paste input "[PHONE_NUMBER]"
type input "[PHONE_NUMBER]"
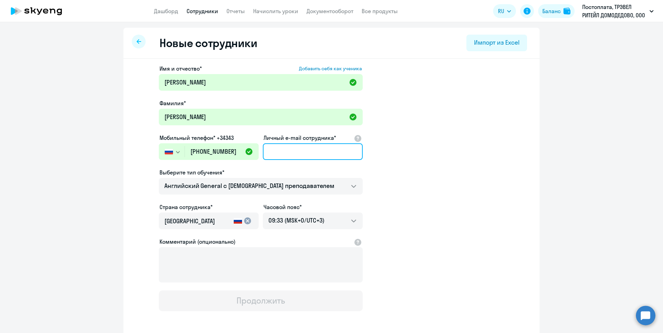
click at [302, 148] on input "Личный e-mail сотрудника*" at bounding box center [313, 151] width 100 height 17
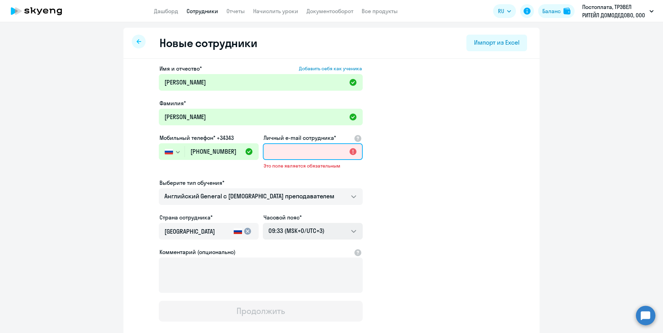
paste input "[EMAIL_ADDRESS][DOMAIN_NAME]"
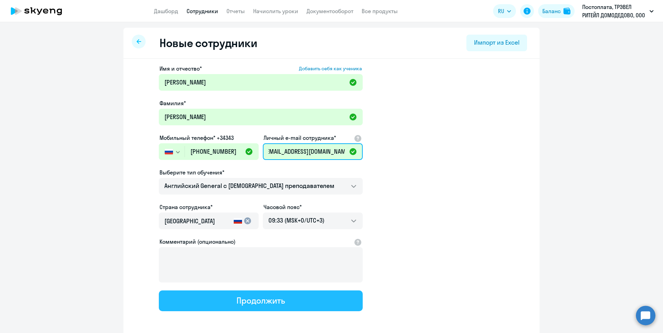
type input "[EMAIL_ADDRESS][DOMAIN_NAME]"
click at [294, 299] on button "Продолжить" at bounding box center [261, 301] width 204 height 21
select select "english_adult_not_native_speaker"
select select "3"
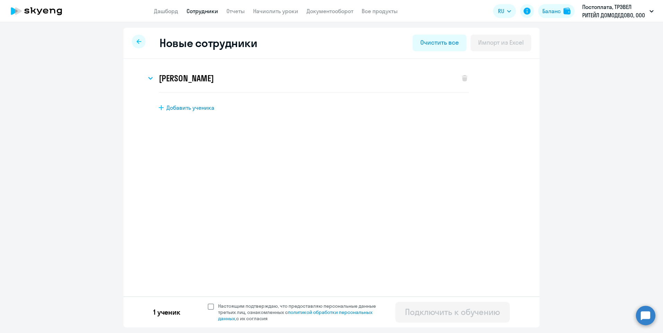
click at [210, 306] on span at bounding box center [211, 307] width 6 height 6
click at [208, 303] on input "Настоящим подтверждаю, что предоставляю персональные данные третьих лиц, ознако…" at bounding box center [207, 303] width 0 height 0
checkbox input "true"
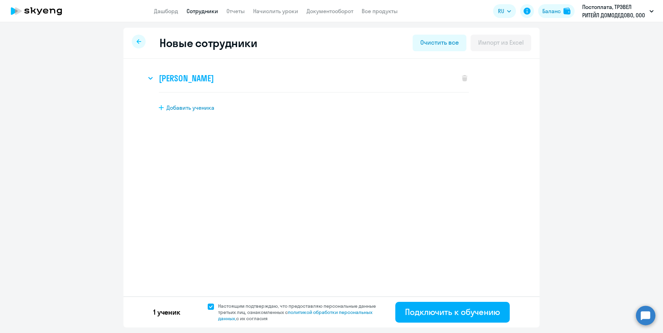
click at [148, 75] on svg-icon at bounding box center [150, 78] width 8 height 8
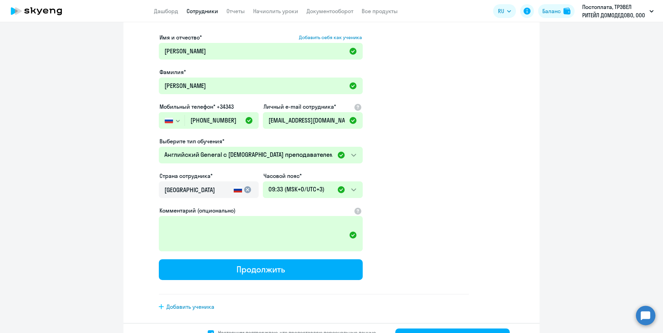
scroll to position [69, 0]
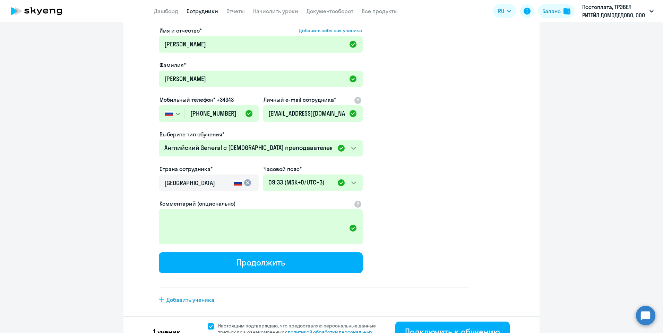
click at [244, 185] on mat-icon "cancel" at bounding box center [247, 183] width 8 height 8
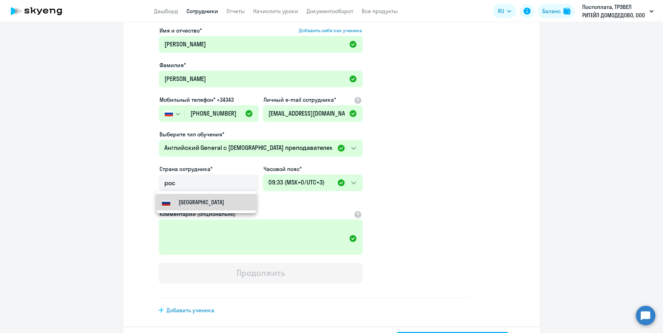
click at [216, 202] on mat-option "[GEOGRAPHIC_DATA]" at bounding box center [206, 202] width 100 height 17
type input "[GEOGRAPHIC_DATA]"
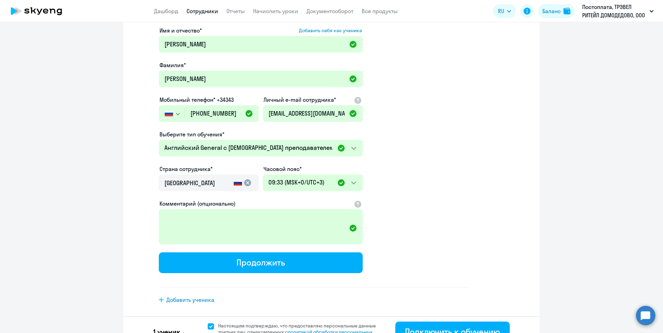
click at [436, 242] on app-new-student-form "Имя и отчество* Добавить себя как ученика [PERSON_NAME]* [PERSON_NAME] [PERSON_…" at bounding box center [314, 157] width 310 height 262
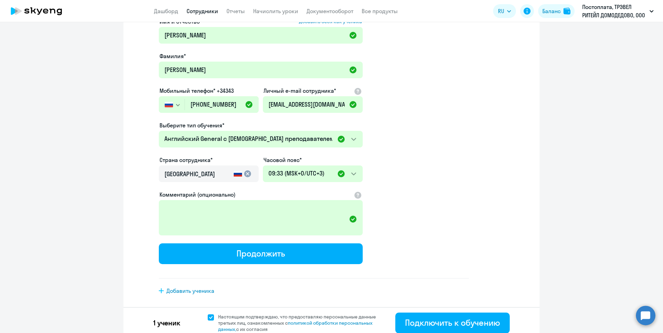
scroll to position [83, 0]
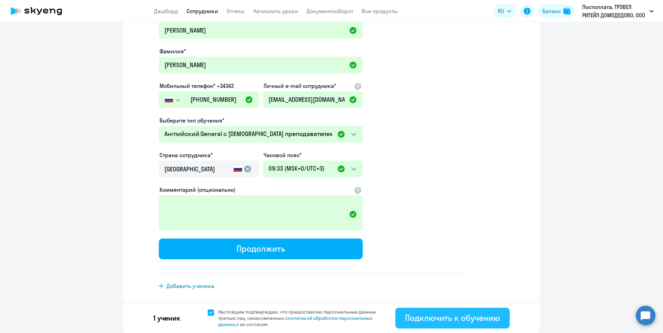
click at [472, 314] on div "Подключить к обучению" at bounding box center [452, 318] width 95 height 11
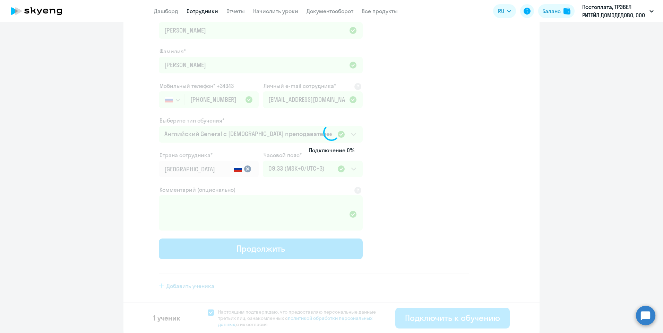
select select "english_adult_not_native_speaker"
select select "3"
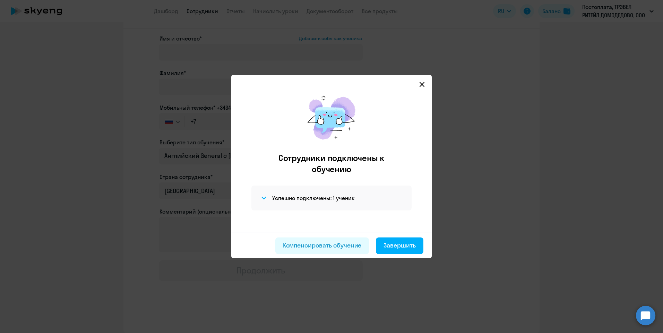
scroll to position [30, 0]
click at [264, 198] on icon at bounding box center [263, 198] width 5 height 3
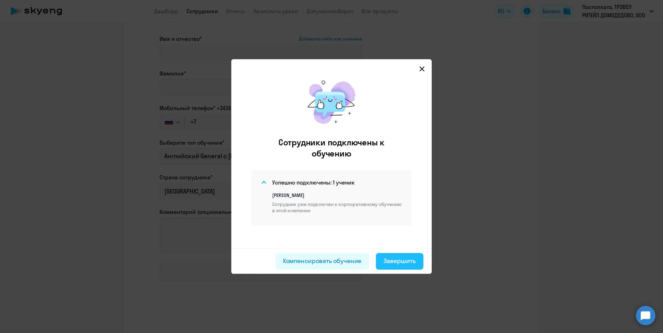
click at [408, 263] on div "Завершить" at bounding box center [399, 261] width 32 height 9
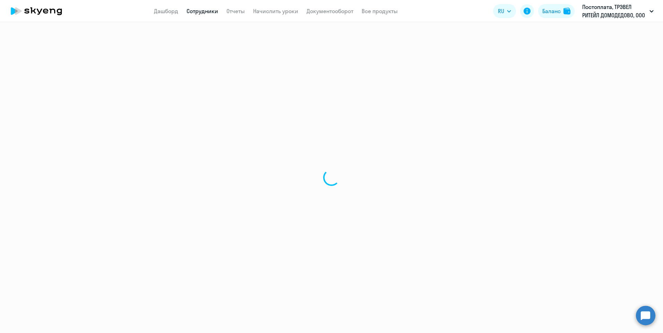
select select "30"
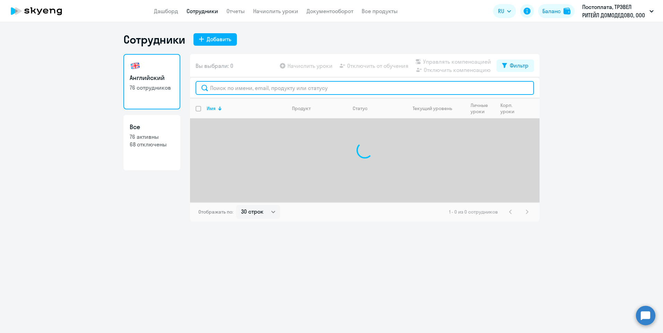
click at [216, 86] on input "text" at bounding box center [364, 88] width 338 height 14
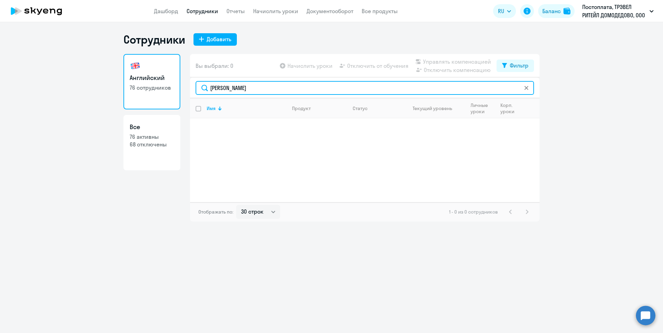
drag, startPoint x: 252, startPoint y: 87, endPoint x: 178, endPoint y: 93, distance: 74.1
click at [178, 93] on div "Английский 76 сотрудников Все 76 активны 68 отключены Вы выбрали: 0 Начислить у…" at bounding box center [331, 138] width 416 height 168
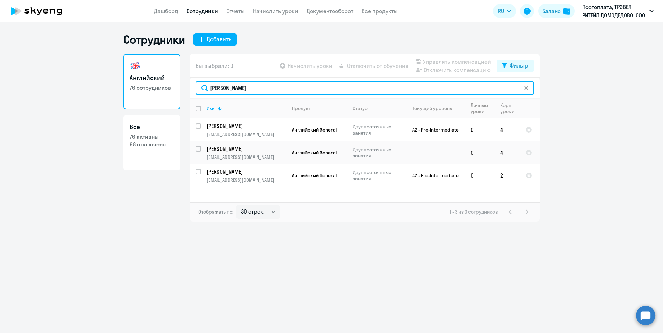
drag, startPoint x: 231, startPoint y: 89, endPoint x: 189, endPoint y: 89, distance: 42.3
click at [189, 89] on div "Английский 76 сотрудников Все 76 активны 68 отключены Вы выбрали: 0 Начислить у…" at bounding box center [331, 138] width 416 height 168
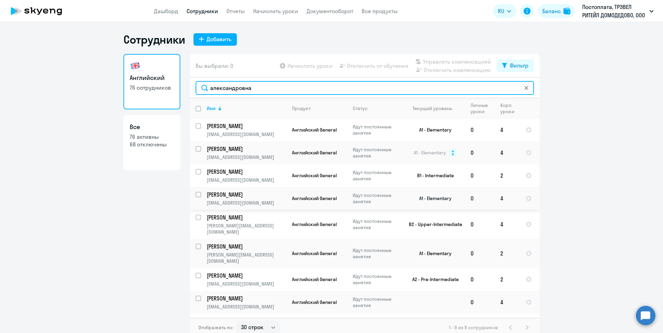
scroll to position [6, 0]
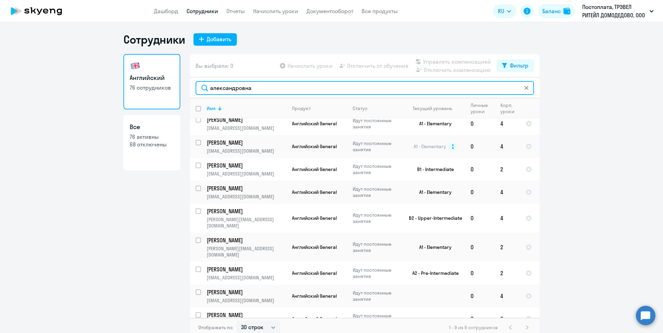
drag, startPoint x: 277, startPoint y: 90, endPoint x: 147, endPoint y: 90, distance: 129.6
click at [147, 90] on div "Английский 76 сотрудников Все 76 активны 68 отключены Вы выбрали: 0 Начислить у…" at bounding box center [331, 195] width 416 height 283
paste input "[EMAIL_ADDRESS][DOMAIN_NAME]"
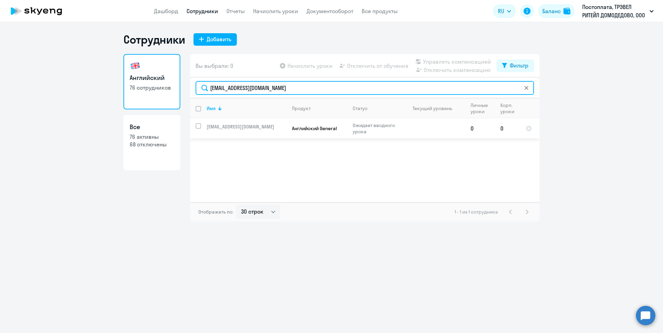
type input "[EMAIL_ADDRESS][DOMAIN_NAME]"
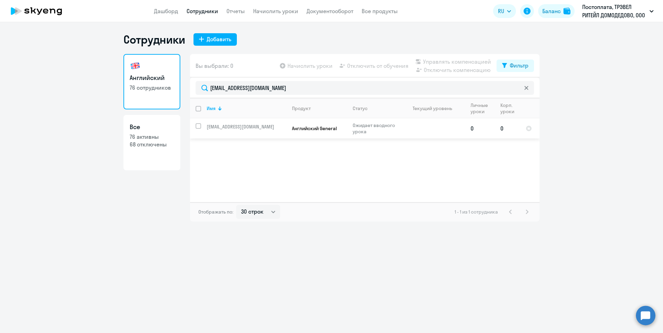
click at [198, 128] on input "select row 881391" at bounding box center [202, 130] width 14 height 14
checkbox input "true"
click at [256, 127] on p "[EMAIL_ADDRESS][DOMAIN_NAME]" at bounding box center [246, 127] width 79 height 6
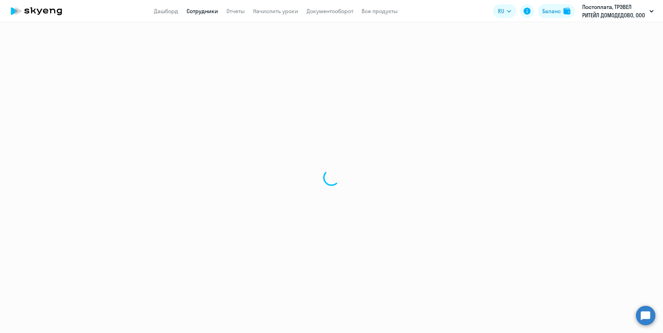
select select "english"
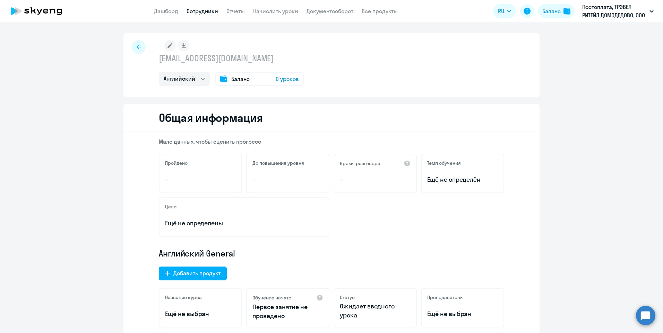
click at [167, 47] on icon at bounding box center [169, 45] width 5 height 5
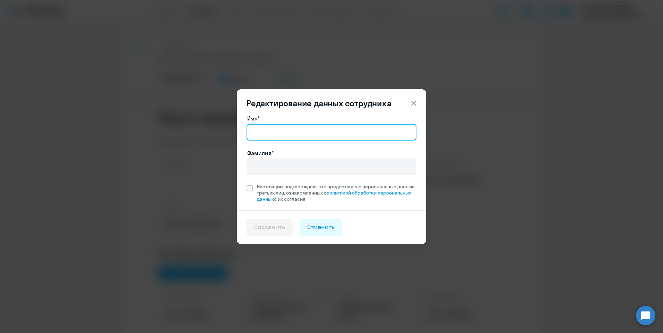
click at [259, 130] on input "Имя*" at bounding box center [331, 132] width 170 height 17
type input "[PERSON_NAME]"
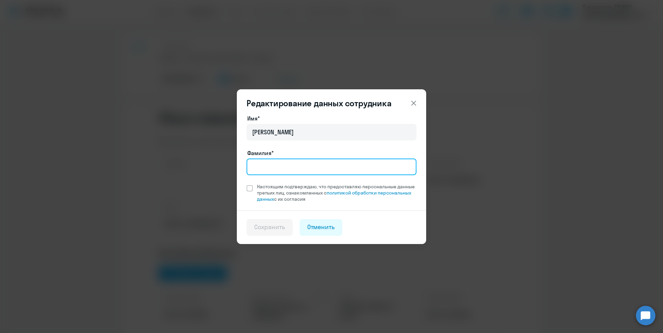
click at [276, 169] on input "Фамилия*" at bounding box center [331, 167] width 170 height 17
type input "[PERSON_NAME]"
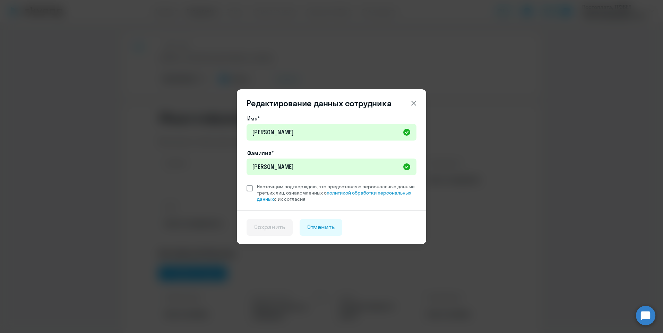
click at [251, 189] on span at bounding box center [249, 188] width 6 height 6
click at [246, 184] on input "Настоящим подтверждаю, что предоставляю персональные данные третьих лиц, ознако…" at bounding box center [246, 183] width 0 height 0
checkbox input "true"
click at [283, 225] on div "Сохранить" at bounding box center [269, 227] width 31 height 9
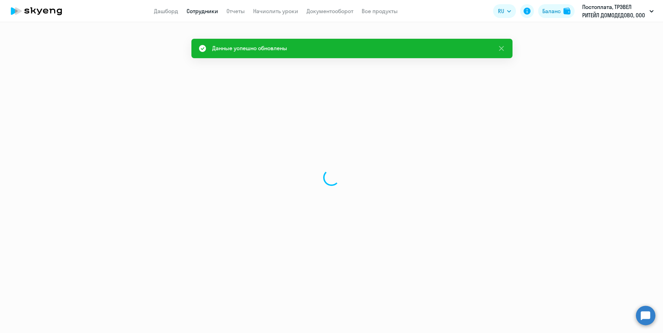
select select "english"
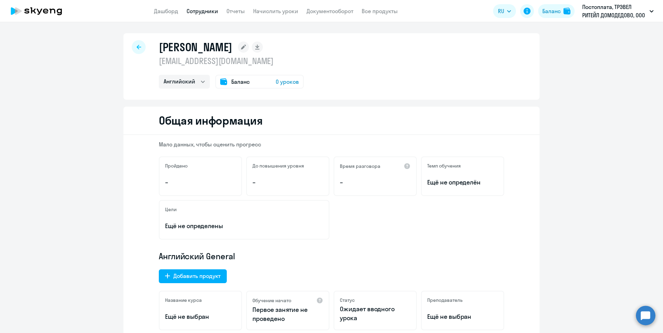
click at [233, 80] on span "Баланс" at bounding box center [240, 82] width 18 height 8
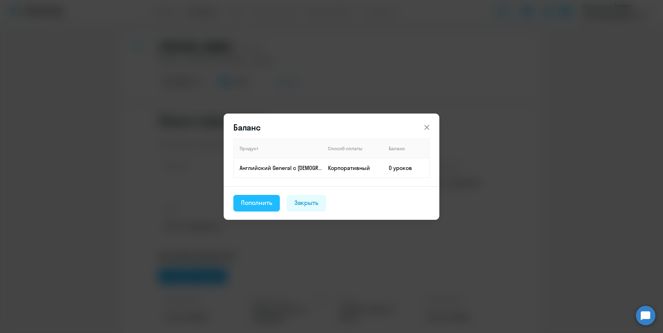
click at [259, 202] on div "Пополнить" at bounding box center [256, 203] width 31 height 9
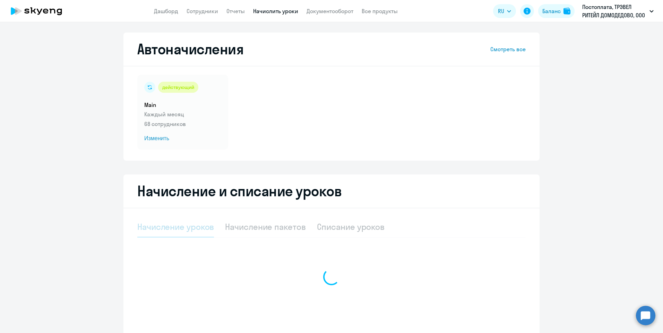
select select "10"
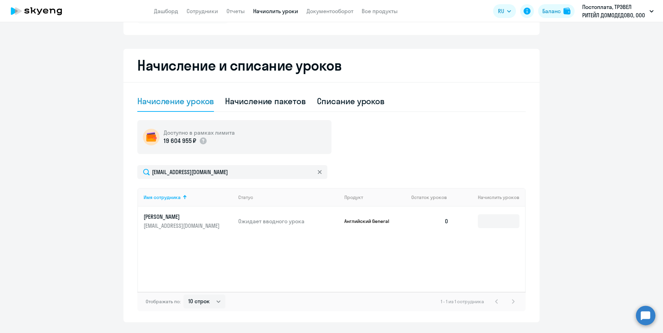
scroll to position [139, 0]
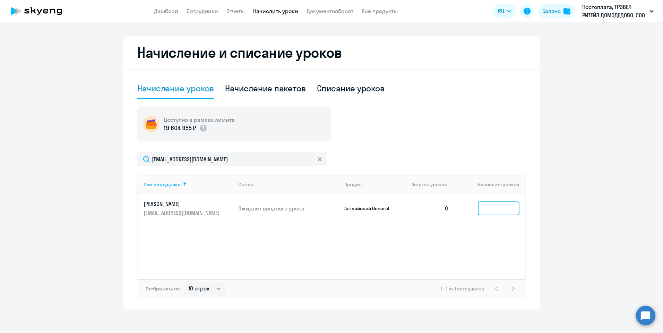
click at [498, 204] on input at bounding box center [499, 209] width 42 height 14
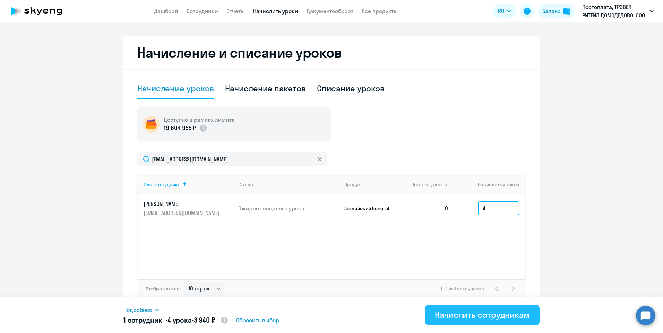
type input "4"
click at [495, 315] on div "Начислить сотрудникам" at bounding box center [482, 314] width 95 height 11
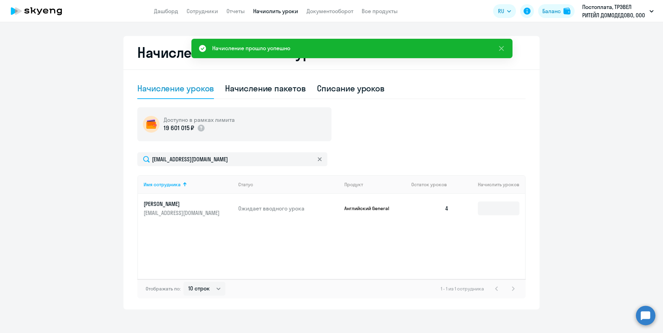
scroll to position [143, 0]
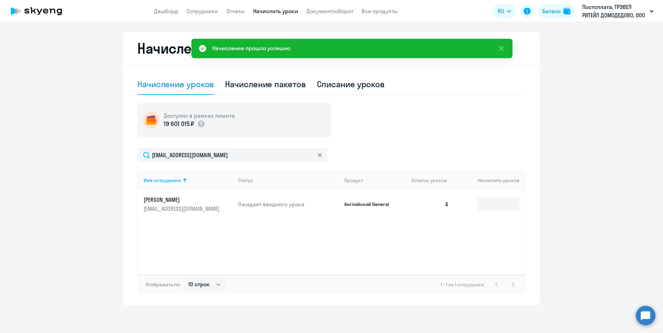
drag, startPoint x: 131, startPoint y: 144, endPoint x: 368, endPoint y: 155, distance: 237.3
click at [368, 155] on div "Начисление и списание уроков Начисление уроков Начисление пакетов Списание урок…" at bounding box center [331, 169] width 416 height 274
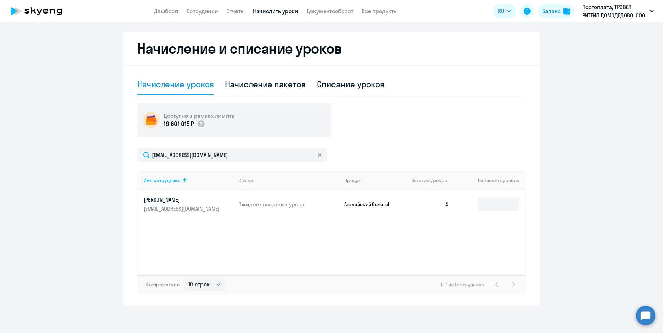
click at [626, 117] on ng-component "Автоначисления Смотреть все действующий Main Каждый месяц 68 сотрудников Измени…" at bounding box center [331, 98] width 663 height 416
